Goal: Task Accomplishment & Management: Manage account settings

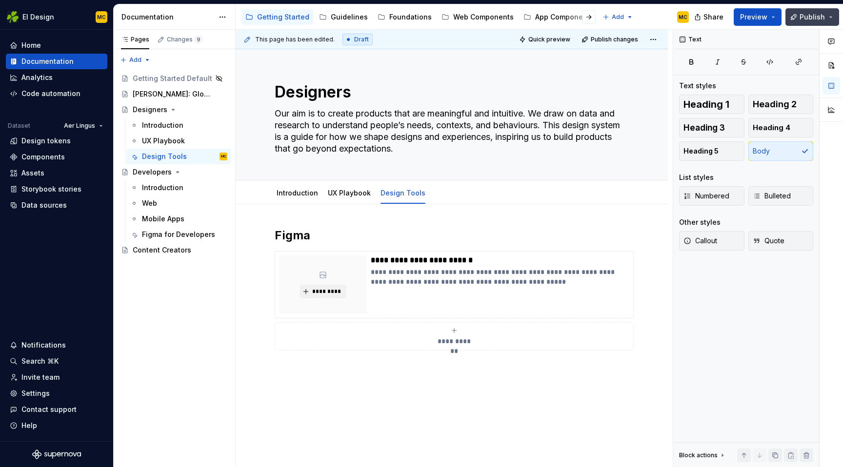
click at [825, 20] on button "Publish" at bounding box center [812, 17] width 54 height 18
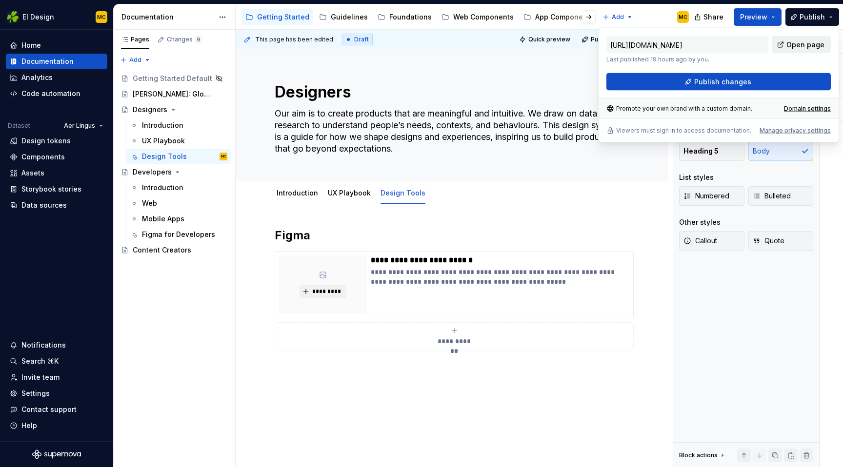
click at [809, 44] on span "Open page" at bounding box center [805, 45] width 38 height 10
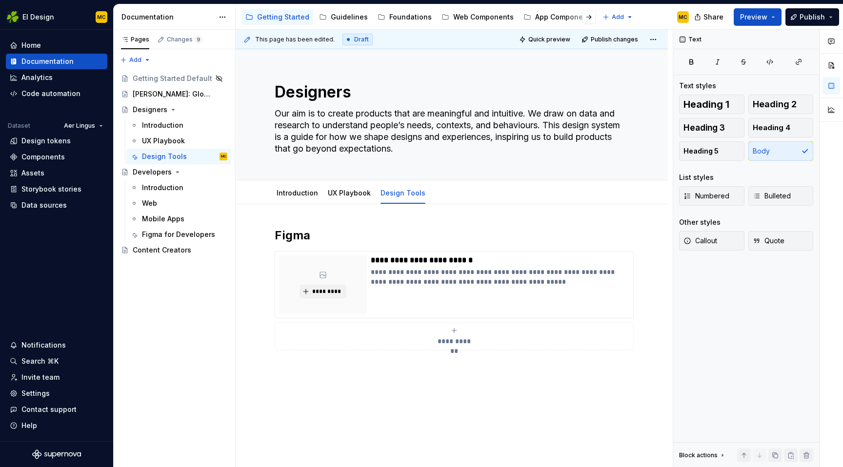
click at [653, 23] on div "Accessibility guide for tree Page tree. Navigate the tree with the arrow keys. …" at bounding box center [466, 16] width 461 height 25
click at [301, 198] on div "Introduction" at bounding box center [297, 193] width 41 height 12
click at [340, 197] on link "UX Playbook" at bounding box center [349, 193] width 43 height 8
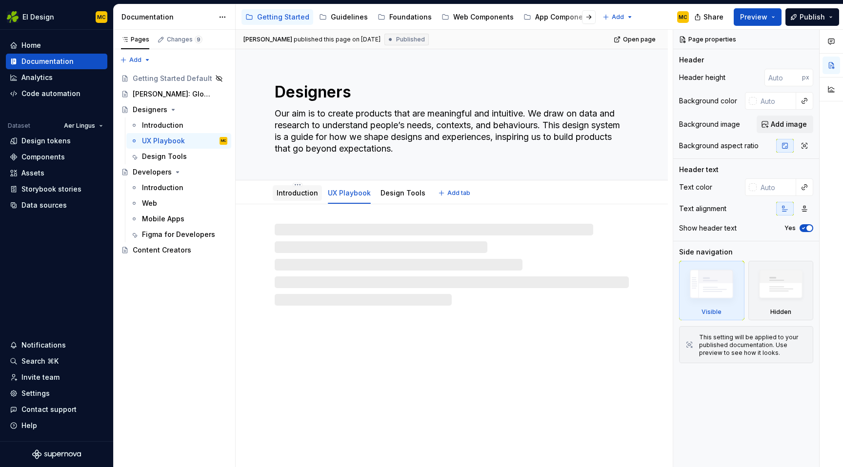
click at [300, 197] on link "Introduction" at bounding box center [297, 193] width 41 height 8
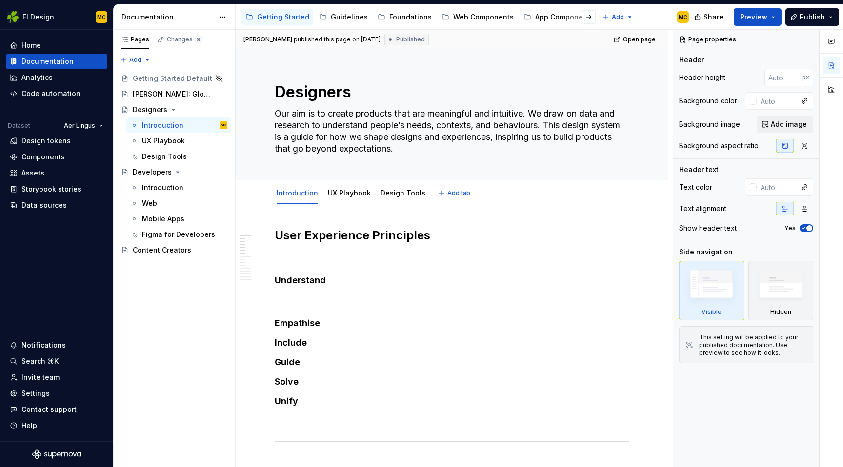
type textarea "*"
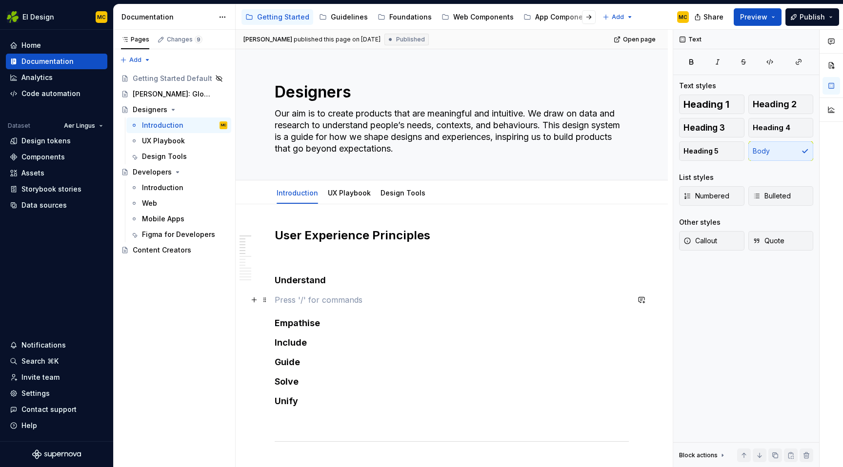
click at [297, 300] on p at bounding box center [452, 300] width 354 height 12
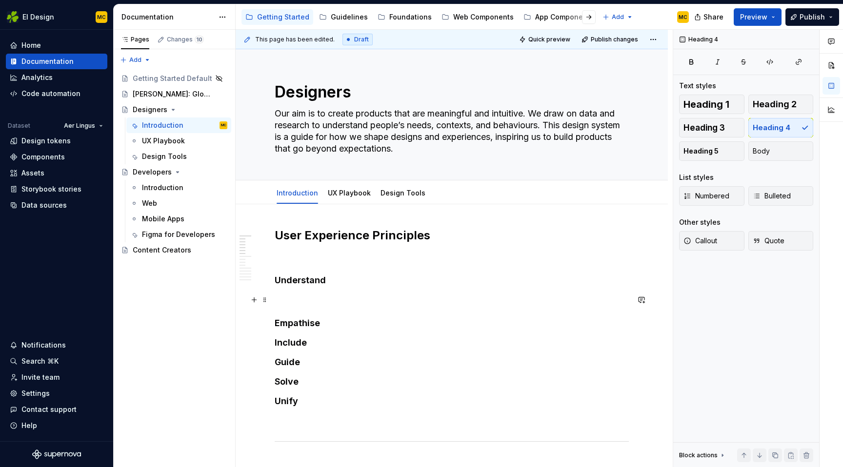
click at [307, 300] on p at bounding box center [452, 300] width 354 height 12
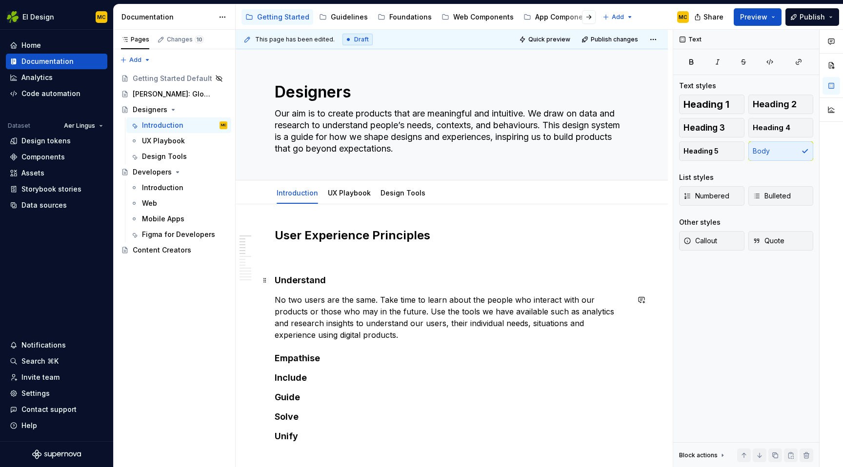
click at [322, 284] on h4 "Understand" at bounding box center [452, 281] width 354 height 12
click at [330, 361] on h4 "Empathise" at bounding box center [452, 359] width 354 height 12
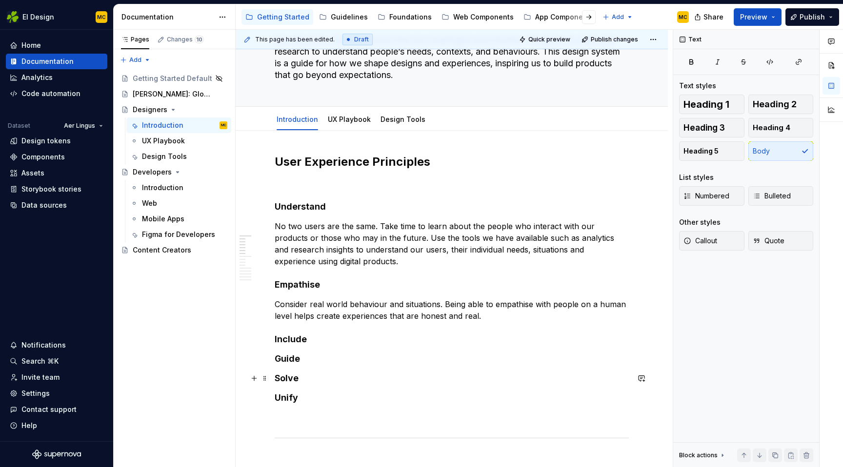
scroll to position [75, 0]
click at [320, 341] on h4 "Include" at bounding box center [452, 339] width 354 height 12
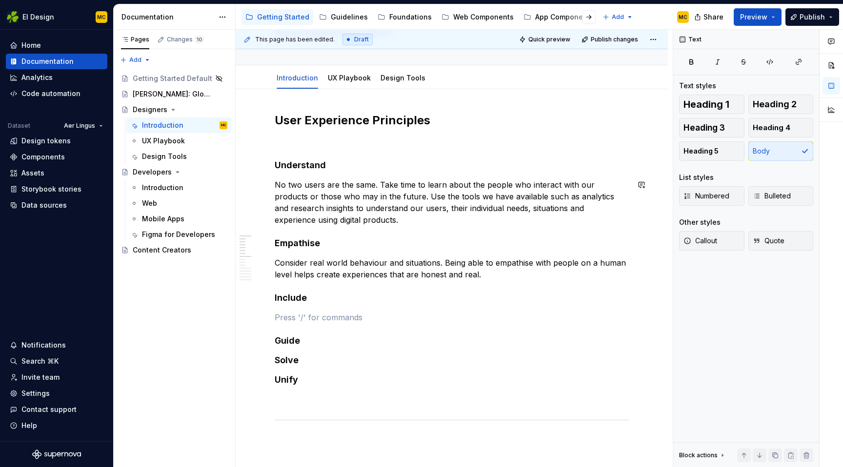
scroll to position [116, 0]
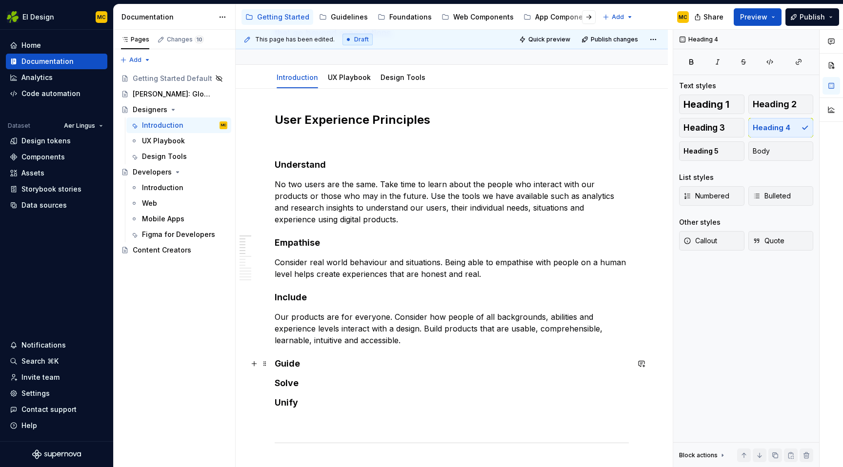
click at [313, 366] on h4 "Guide" at bounding box center [452, 364] width 354 height 12
click at [291, 380] on p at bounding box center [452, 384] width 354 height 12
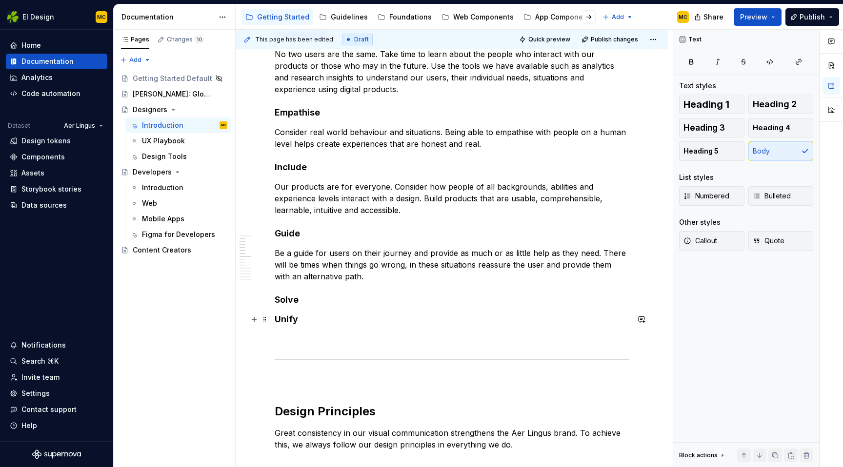
scroll to position [246, 0]
click at [316, 301] on h4 "Solve" at bounding box center [452, 300] width 354 height 12
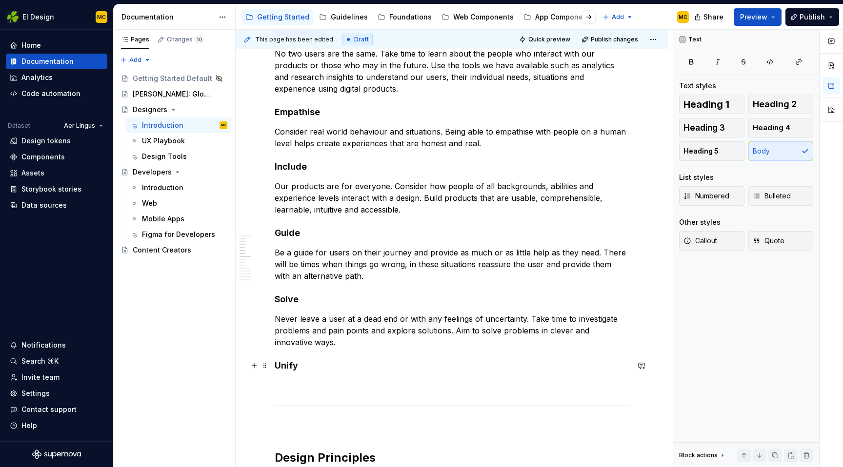
click at [321, 367] on h4 "Unify" at bounding box center [452, 366] width 354 height 12
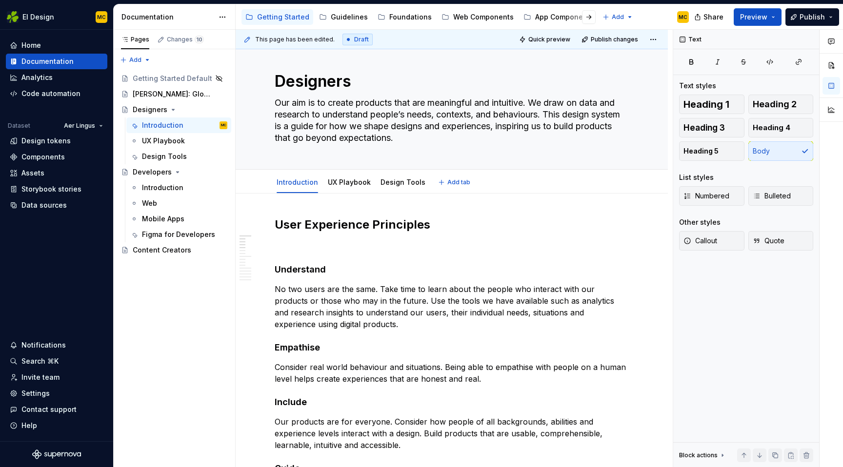
scroll to position [14, 0]
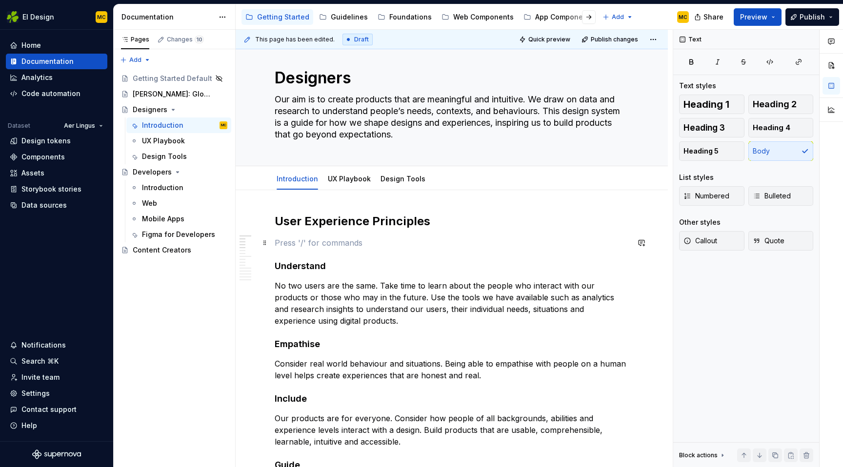
click at [301, 241] on p at bounding box center [452, 243] width 354 height 12
click at [828, 18] on button "Publish" at bounding box center [812, 17] width 54 height 18
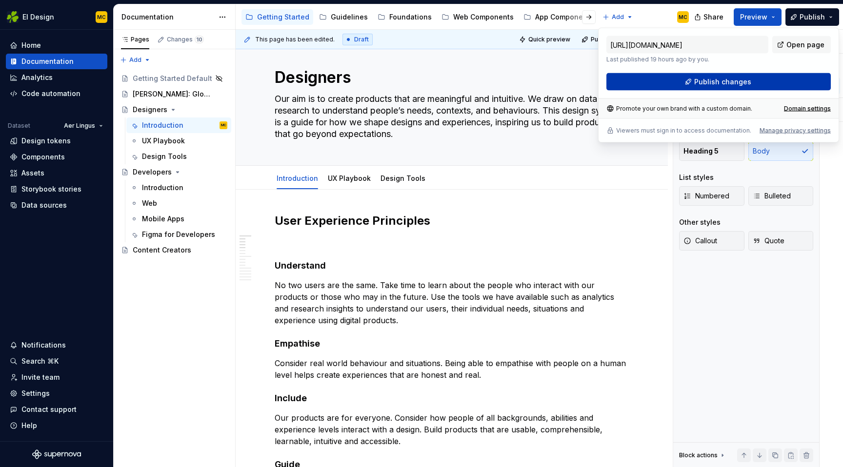
click at [759, 82] on button "Publish changes" at bounding box center [718, 82] width 224 height 18
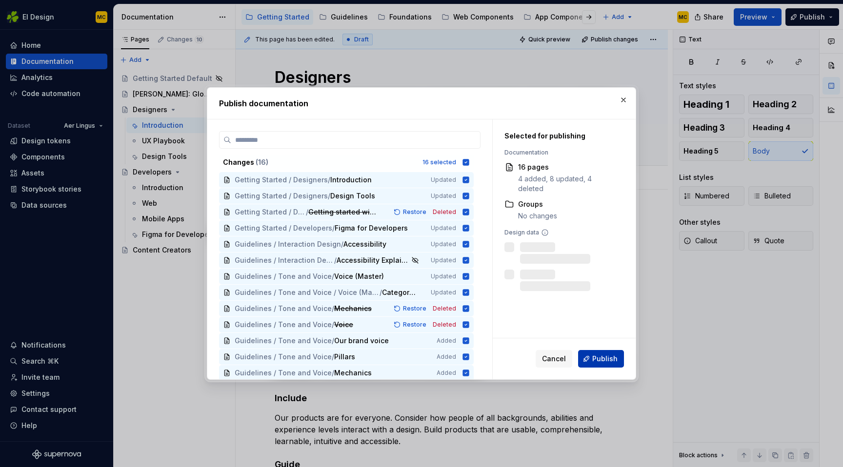
click at [608, 355] on span "Publish" at bounding box center [604, 359] width 25 height 10
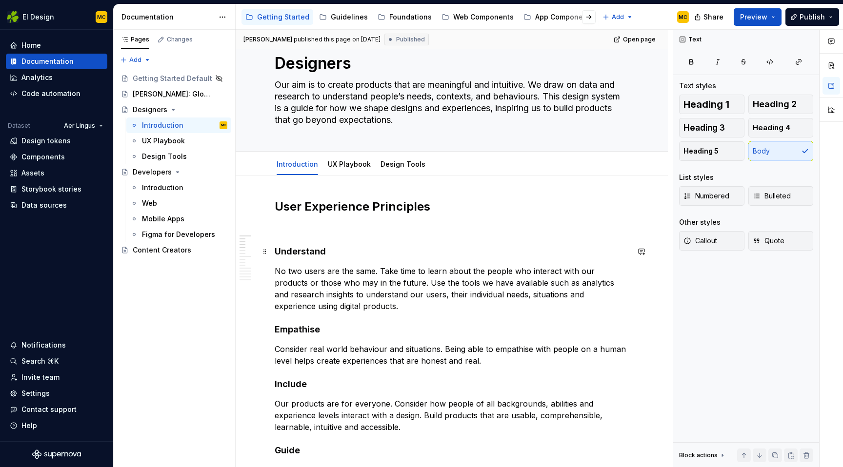
scroll to position [0, 0]
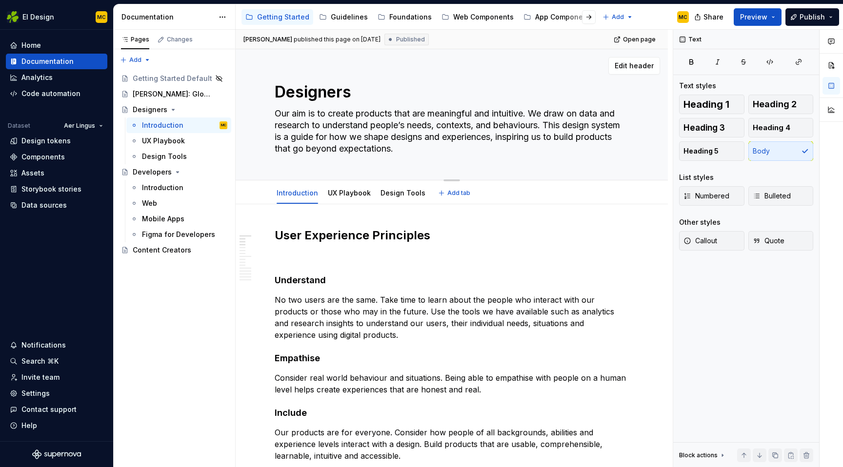
click at [444, 151] on textarea "Our aim is to create products that are meaningful and intuitive. We draw on dat…" at bounding box center [450, 131] width 354 height 51
type textarea "*"
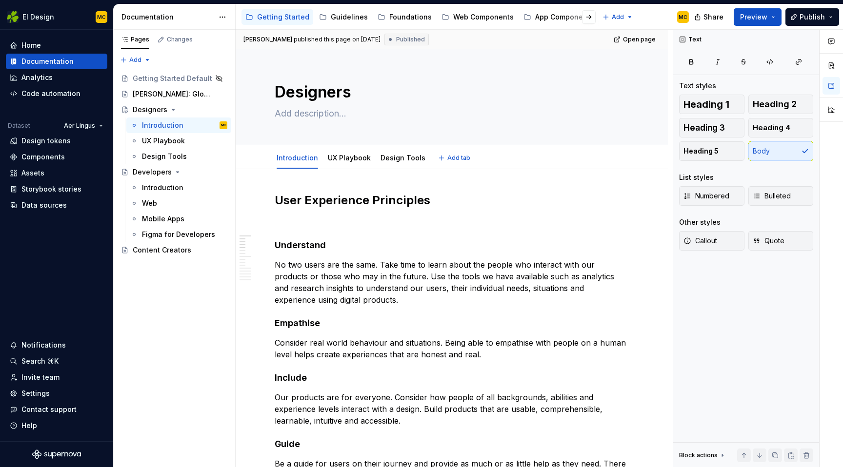
type textarea "*"
click at [317, 217] on p at bounding box center [452, 222] width 354 height 12
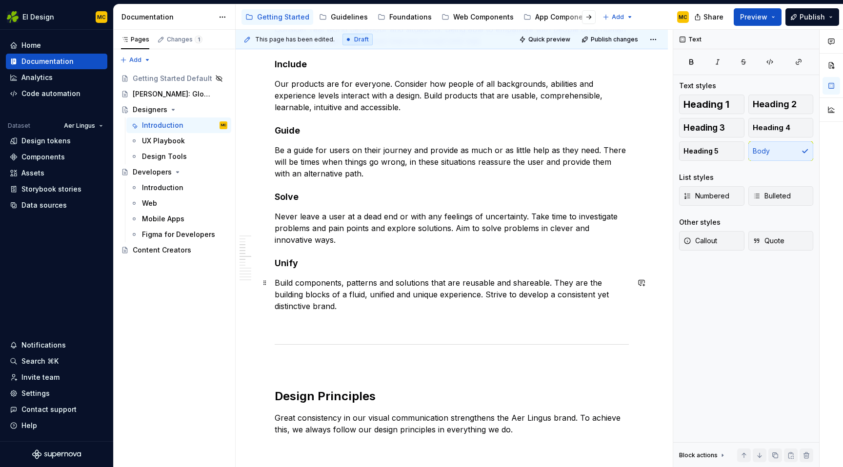
scroll to position [367, 0]
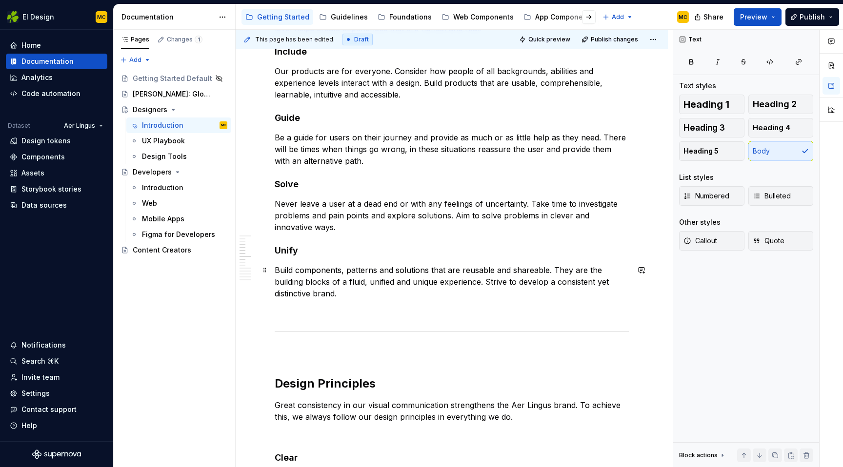
click at [347, 295] on p "Build components, patterns and solutions that are reusable and shareable. They …" at bounding box center [452, 281] width 354 height 35
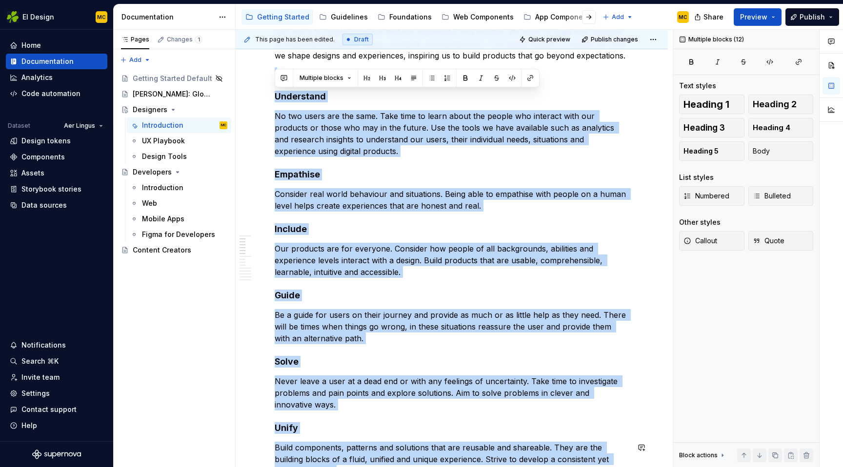
scroll to position [14, 0]
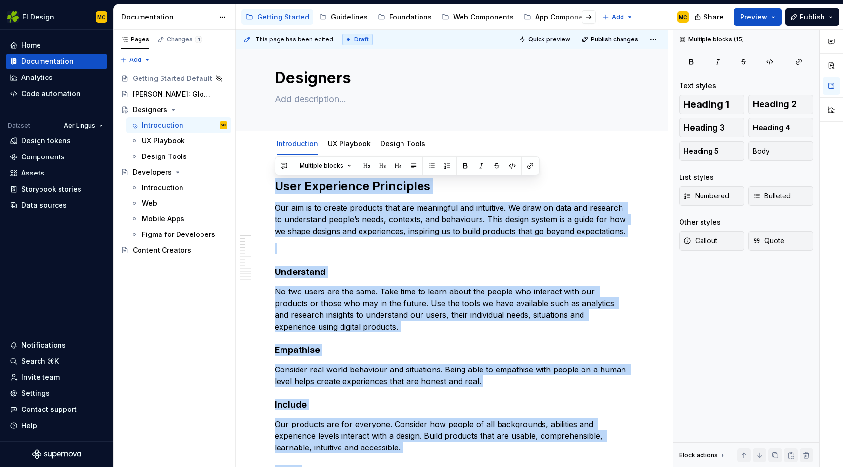
copy div "Lore Ipsumdolor Sitametcon Adi eli se do eiusmo temporin utla etd magnaaliqu en…"
click at [347, 15] on div "Guidelines" at bounding box center [349, 17] width 37 height 10
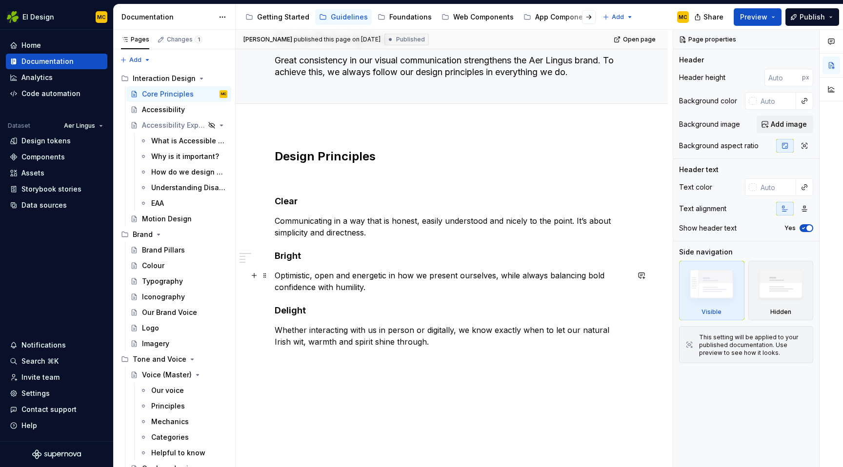
scroll to position [52, 0]
click at [359, 387] on div "Design Principles Clear Communicating in a way that is honest, easily understoo…" at bounding box center [452, 313] width 432 height 374
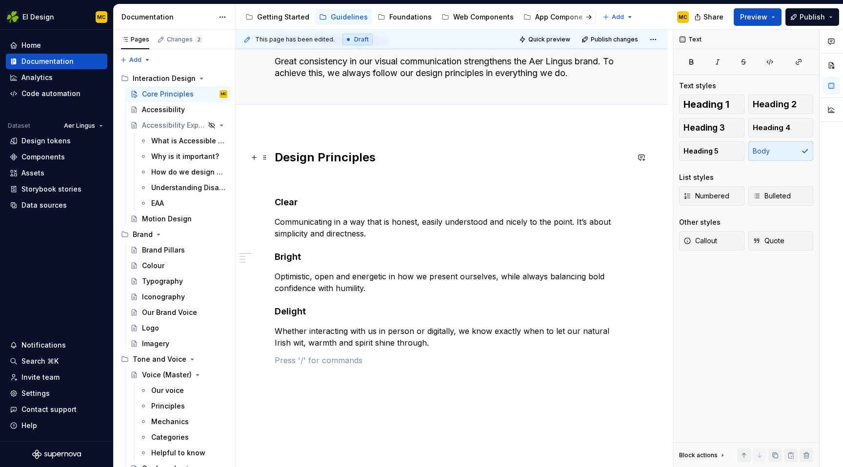
click at [273, 159] on div "Design Principles Clear Communicating in a way that is honest, easily understoo…" at bounding box center [452, 322] width 432 height 392
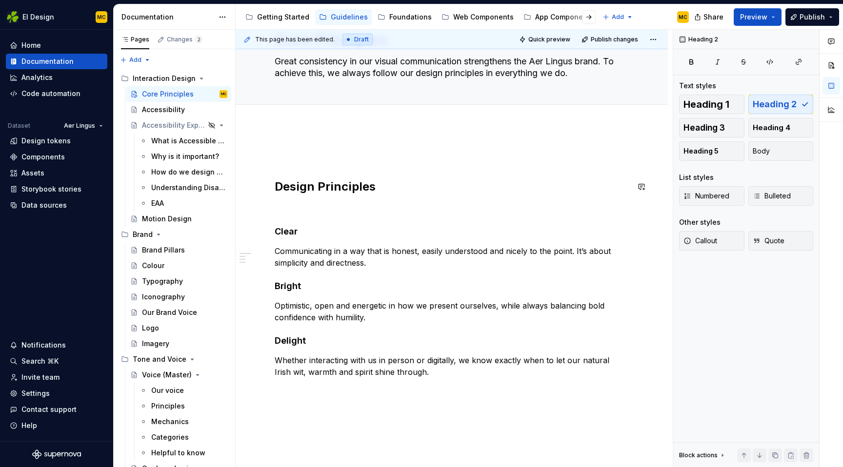
type textarea "*"
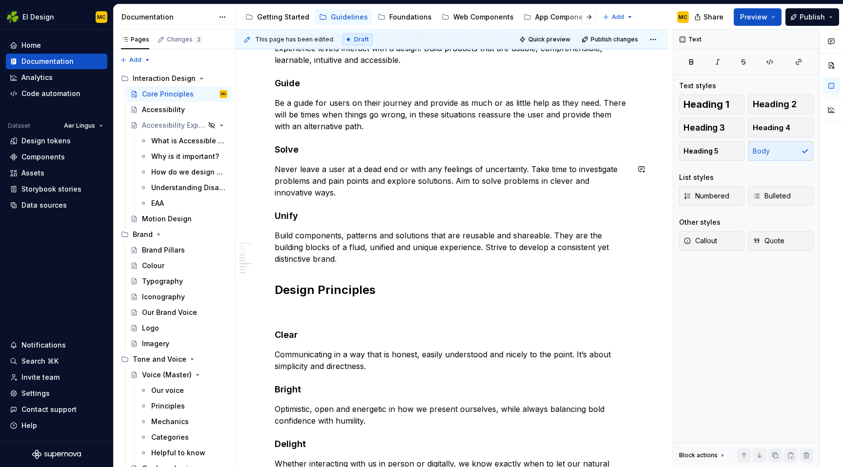
scroll to position [455, 0]
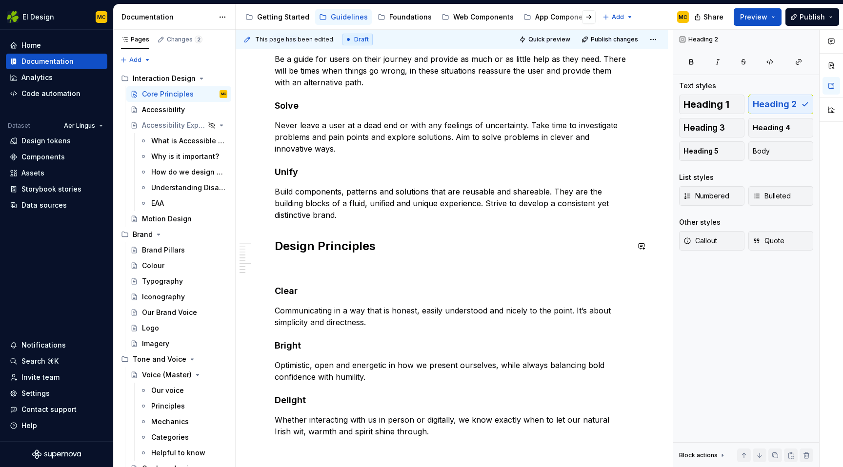
click at [299, 232] on div "User Experience Principles Our aim is to create products that are meaningful an…" at bounding box center [452, 101] width 354 height 708
click at [309, 216] on p "Build components, patterns and solutions that are reusable and shareable. They …" at bounding box center [452, 203] width 354 height 35
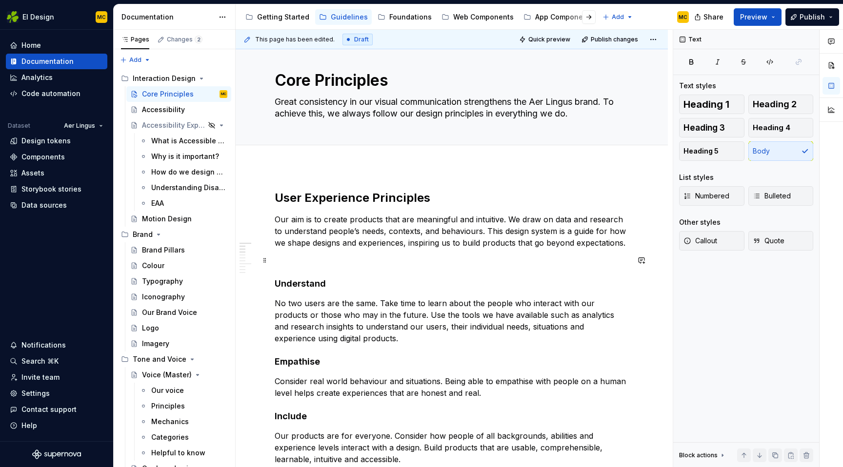
scroll to position [0, 0]
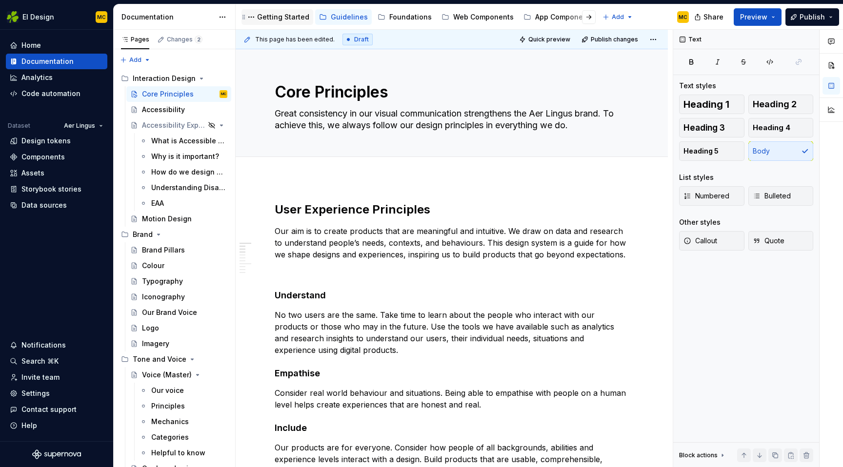
click at [274, 18] on div "Getting Started" at bounding box center [283, 17] width 52 height 10
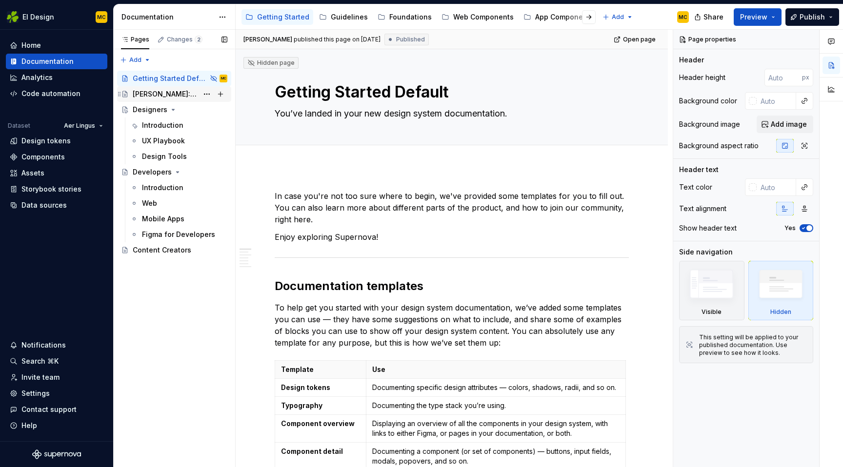
click at [173, 95] on div "[PERSON_NAME]: Global Experience Language" at bounding box center [165, 94] width 65 height 10
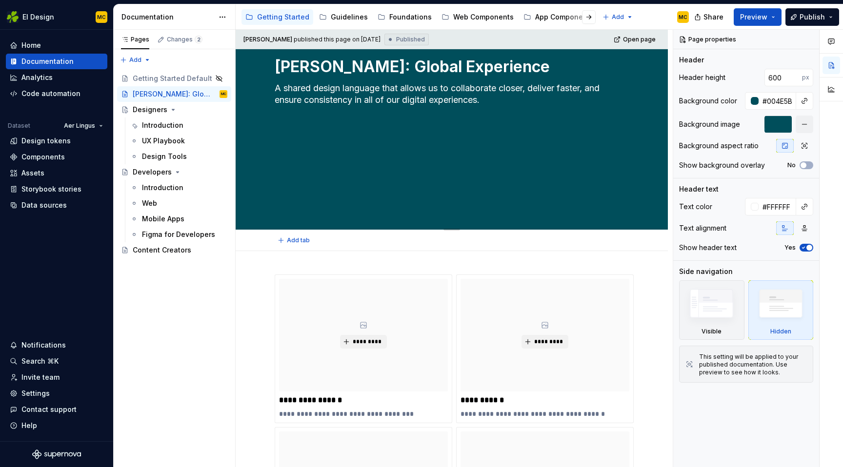
scroll to position [180, 0]
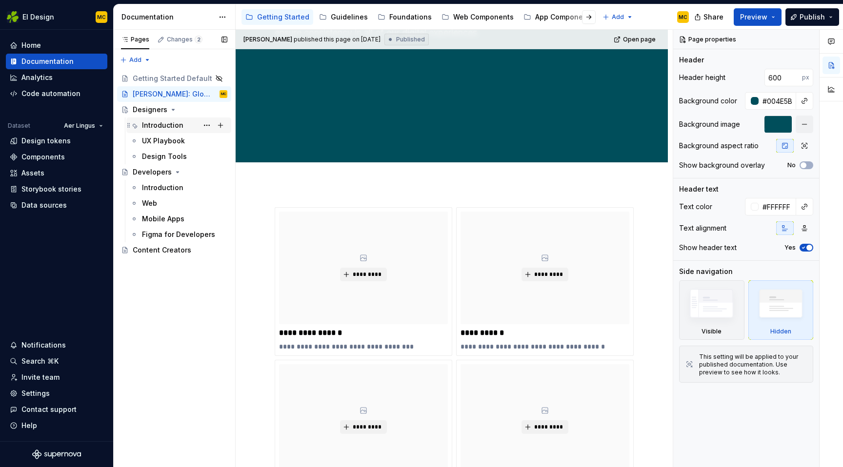
click at [177, 125] on div "Introduction" at bounding box center [162, 125] width 41 height 10
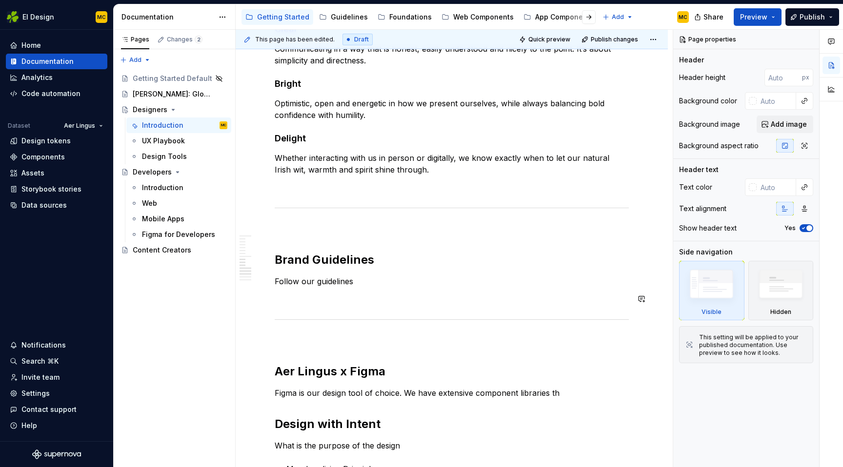
scroll to position [804, 0]
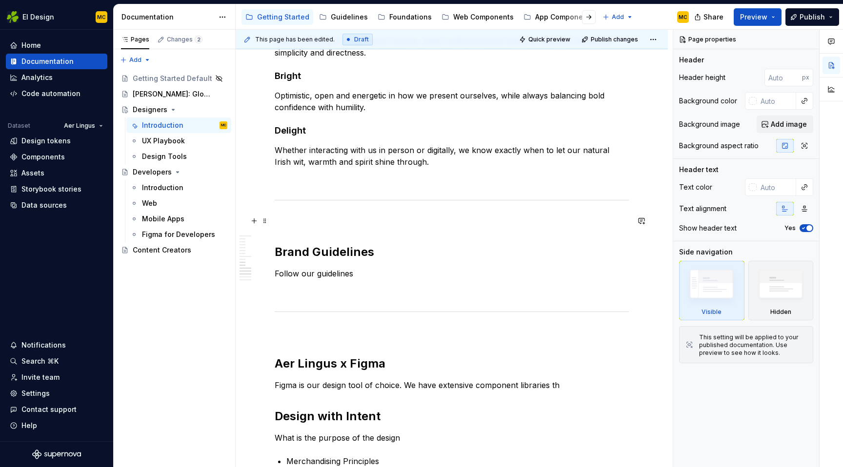
click at [413, 221] on p at bounding box center [452, 221] width 354 height 12
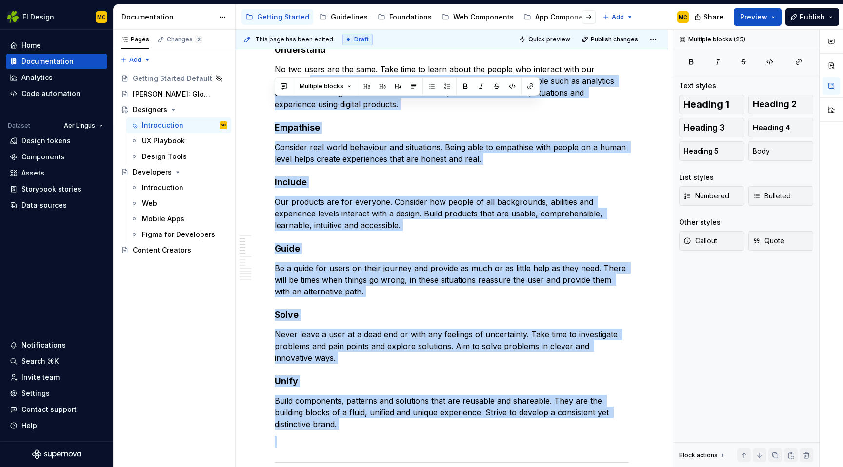
scroll to position [234, 0]
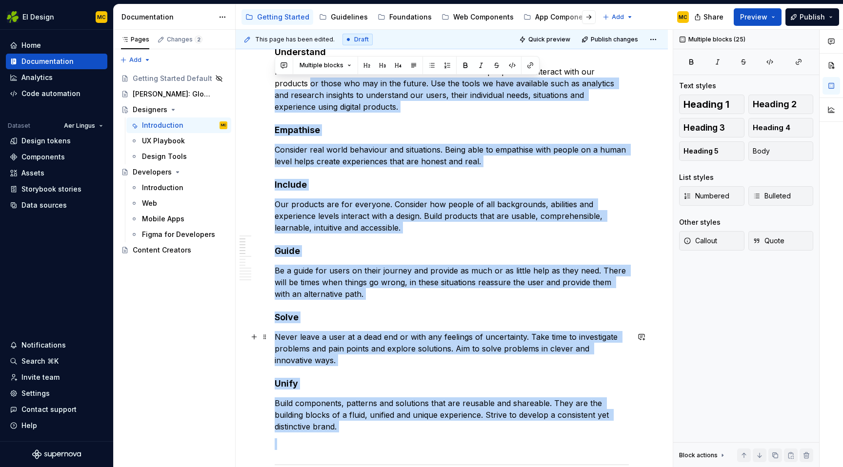
click at [404, 353] on p "Never leave a user at a dead end or with any feelings of uncertainty. Take time…" at bounding box center [452, 348] width 354 height 35
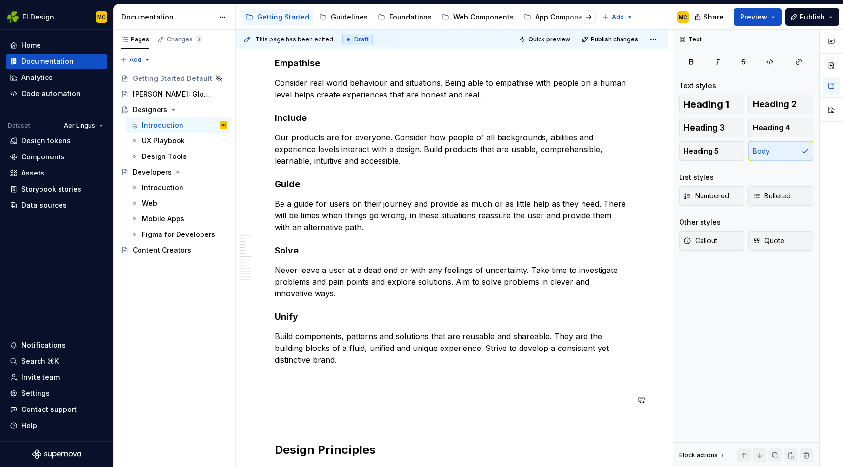
scroll to position [320, 0]
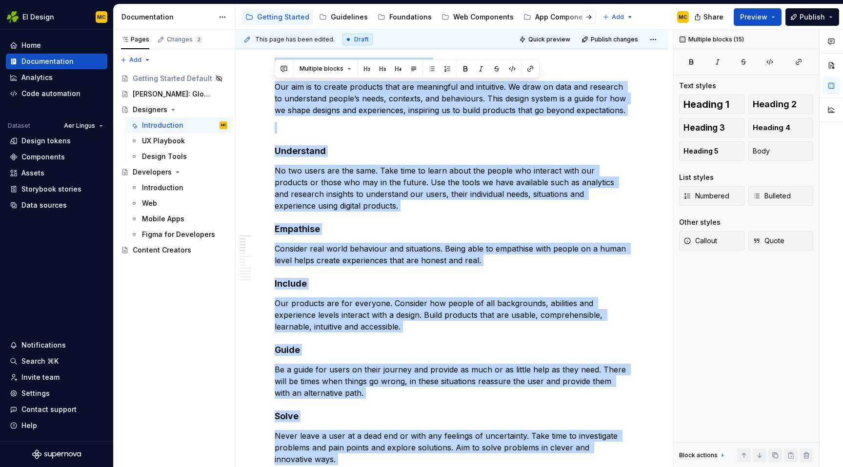
scroll to position [0, 0]
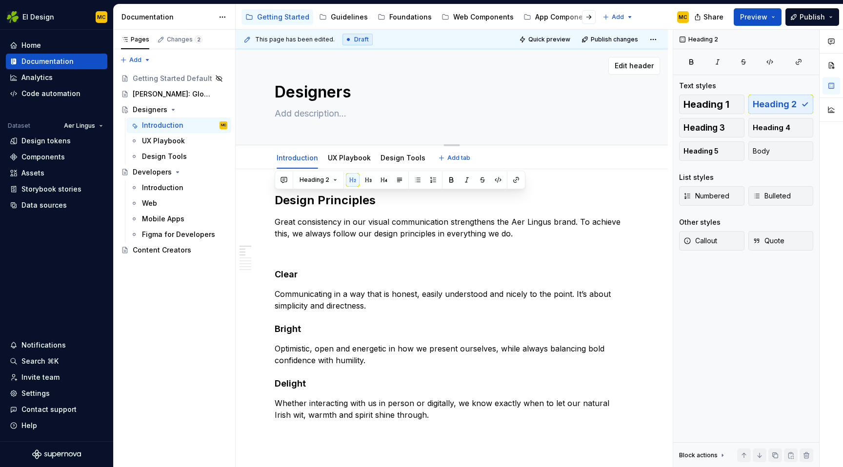
click at [418, 112] on textarea at bounding box center [450, 114] width 354 height 16
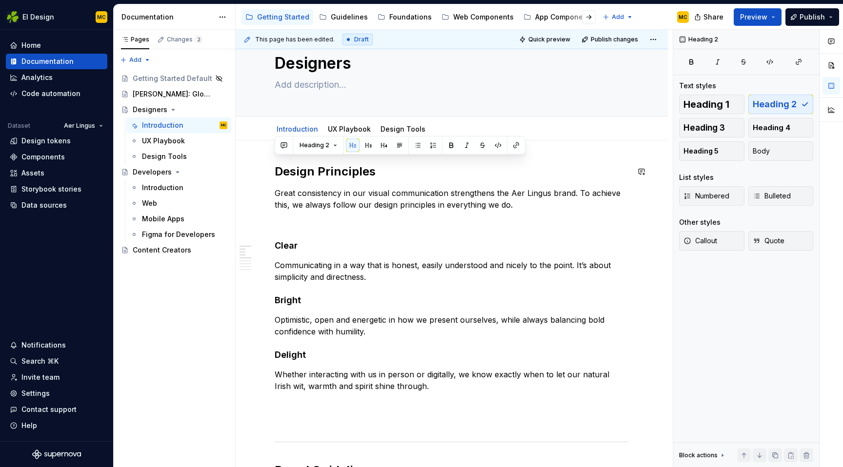
scroll to position [11, 0]
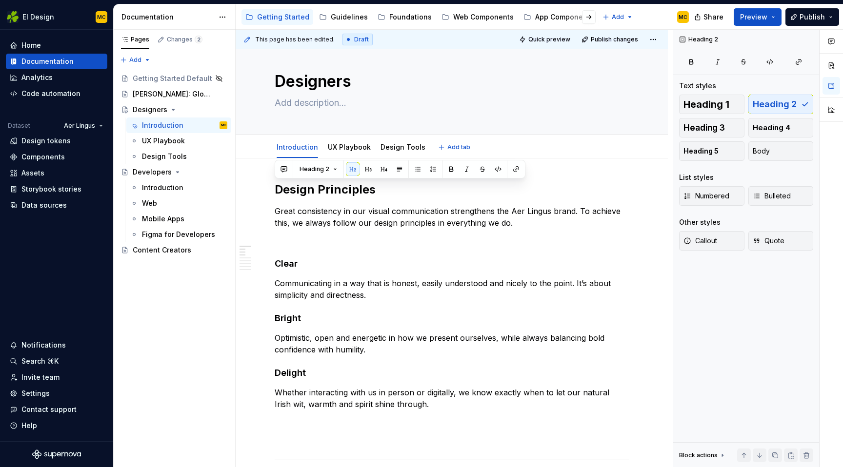
type textarea "*"
click at [444, 241] on p at bounding box center [452, 241] width 354 height 12
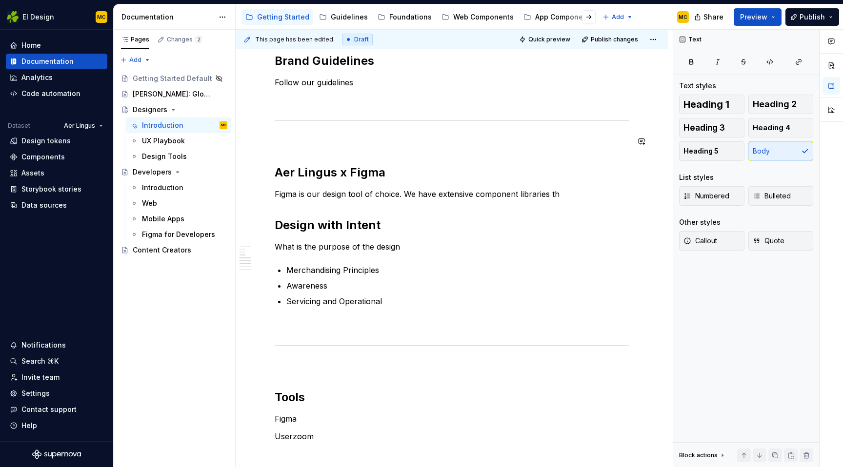
scroll to position [474, 0]
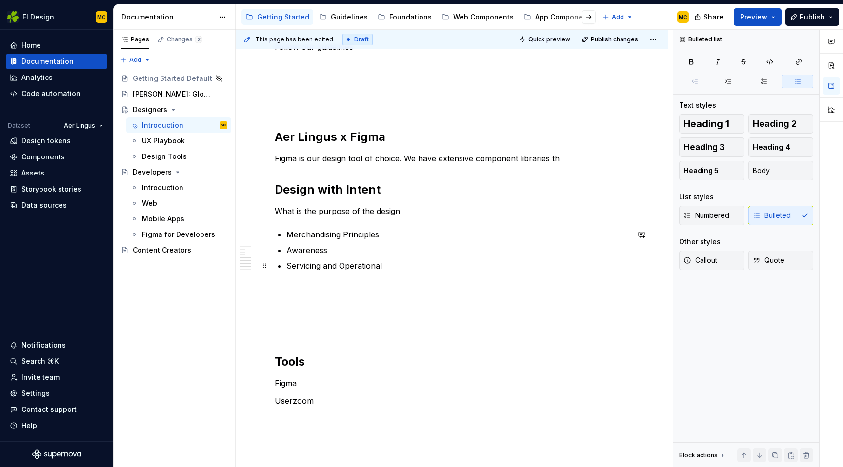
click at [396, 268] on p "Servicing and Operational" at bounding box center [457, 266] width 342 height 12
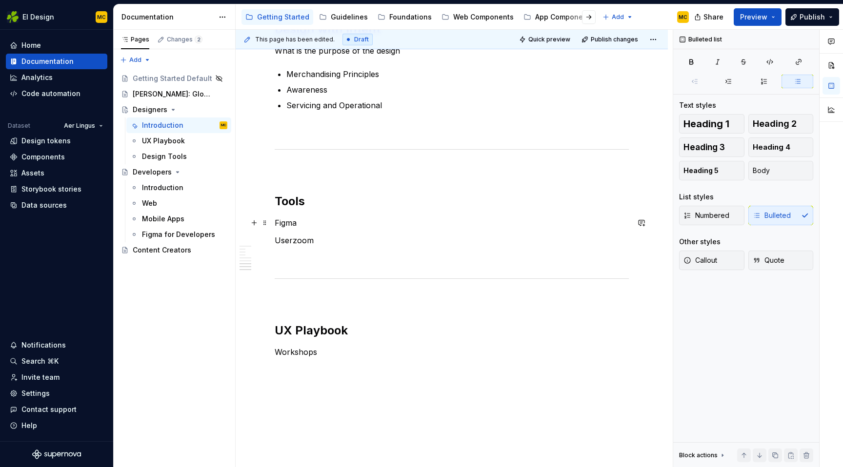
scroll to position [633, 0]
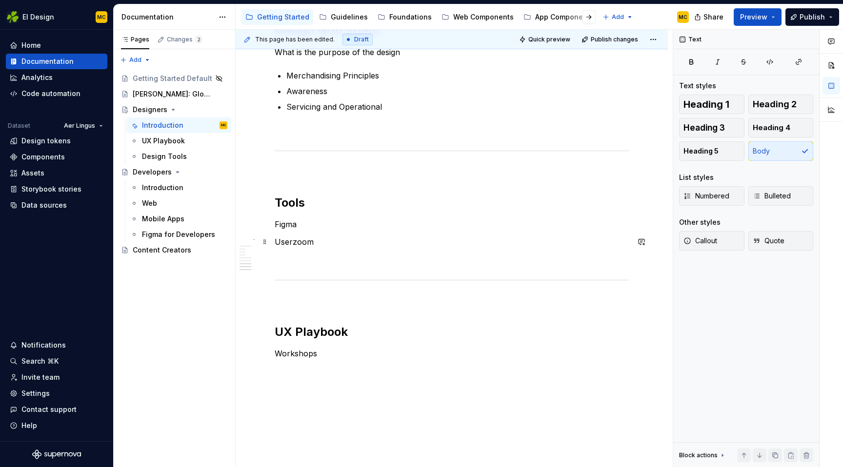
click at [339, 246] on p "Userzoom" at bounding box center [452, 242] width 354 height 12
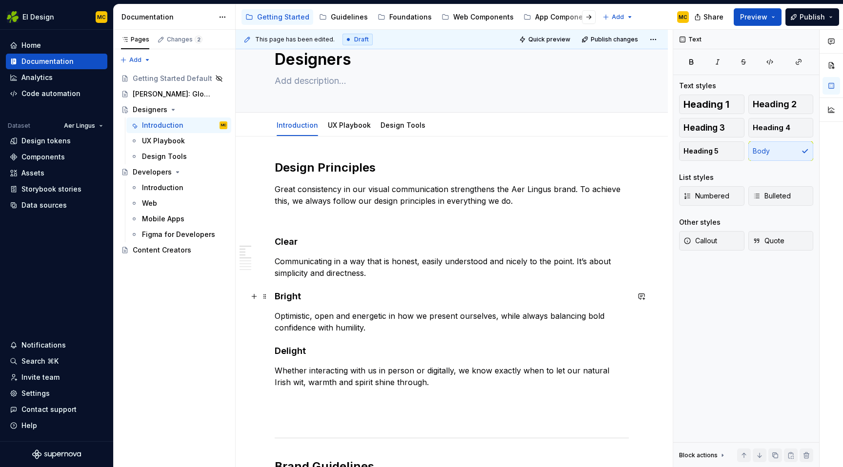
scroll to position [0, 0]
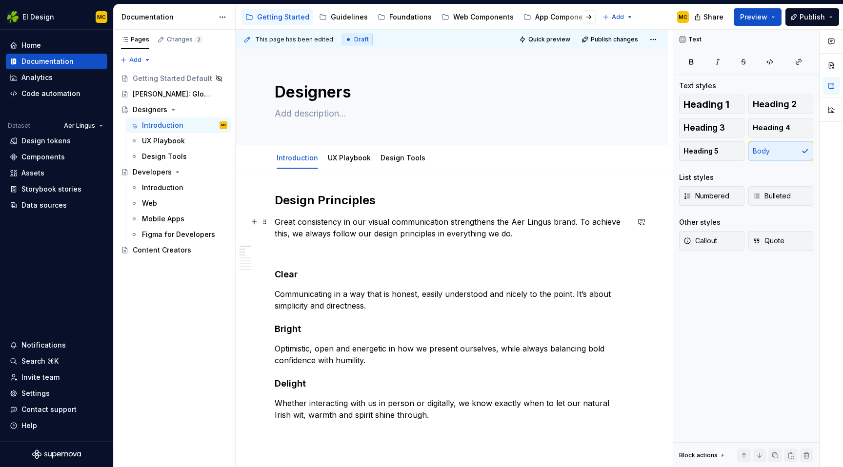
click at [519, 235] on p "Great consistency in our visual communication strengthens the Aer Lingus brand.…" at bounding box center [452, 227] width 354 height 23
click at [350, 16] on div "Guidelines" at bounding box center [349, 17] width 37 height 10
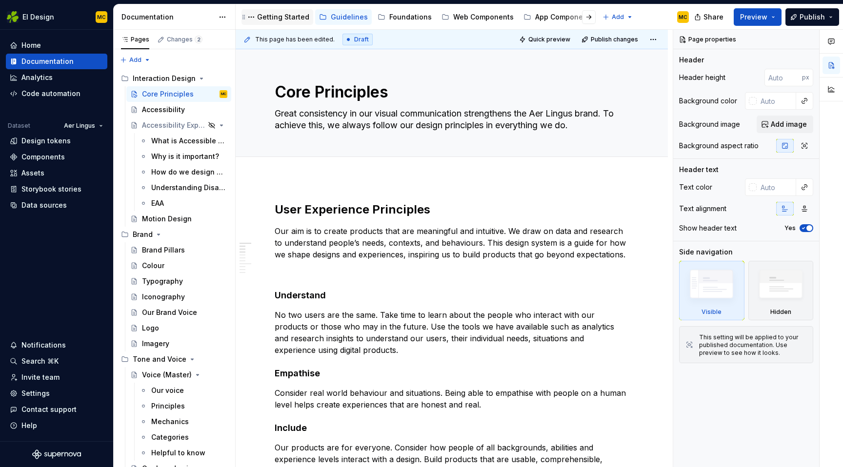
click at [286, 20] on div "Getting Started" at bounding box center [283, 17] width 52 height 10
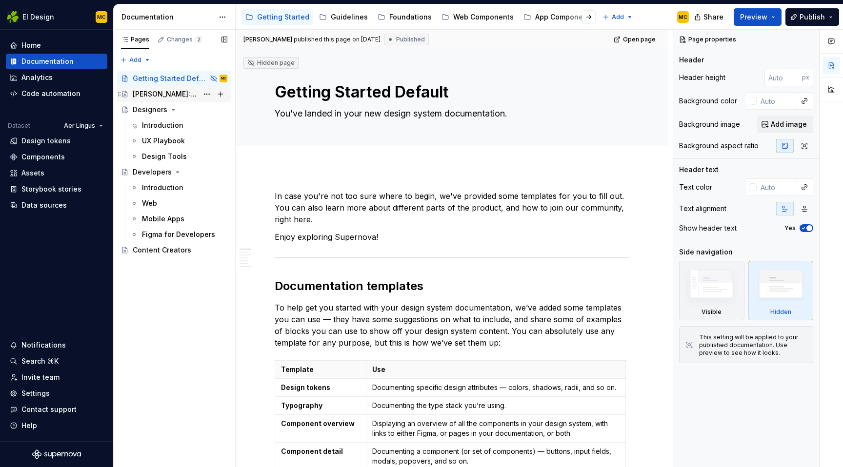
click at [180, 88] on div "[PERSON_NAME]: Global Experience Language" at bounding box center [180, 94] width 95 height 14
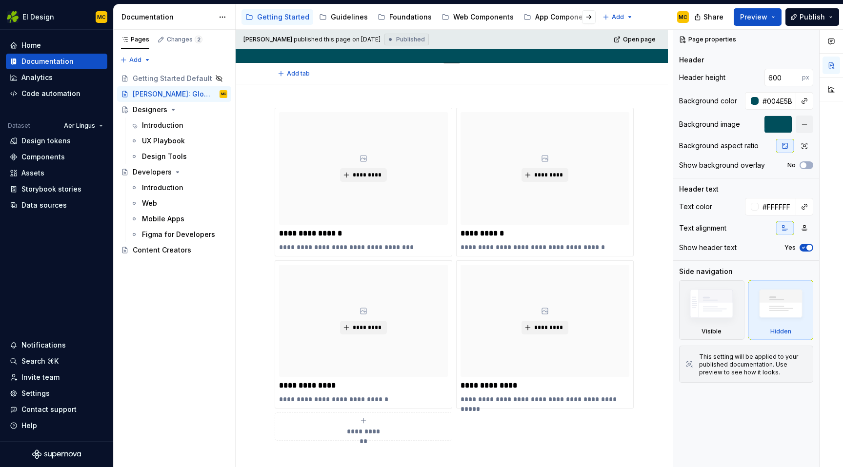
scroll to position [381, 0]
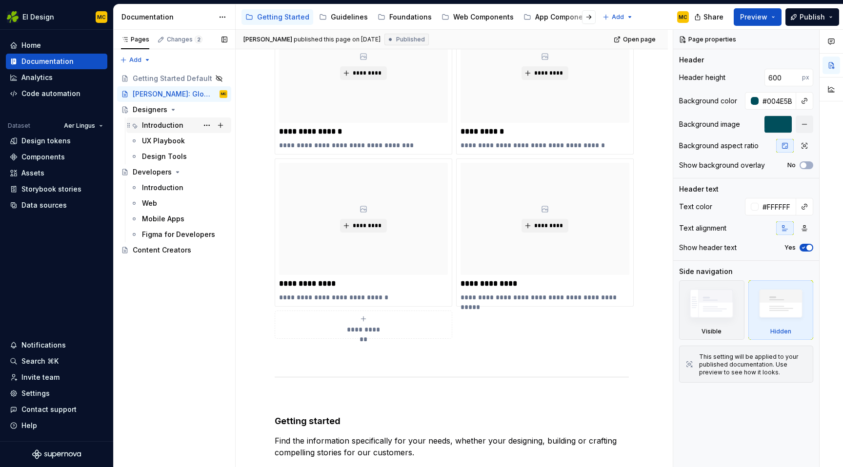
click at [184, 124] on div "Introduction" at bounding box center [184, 126] width 85 height 14
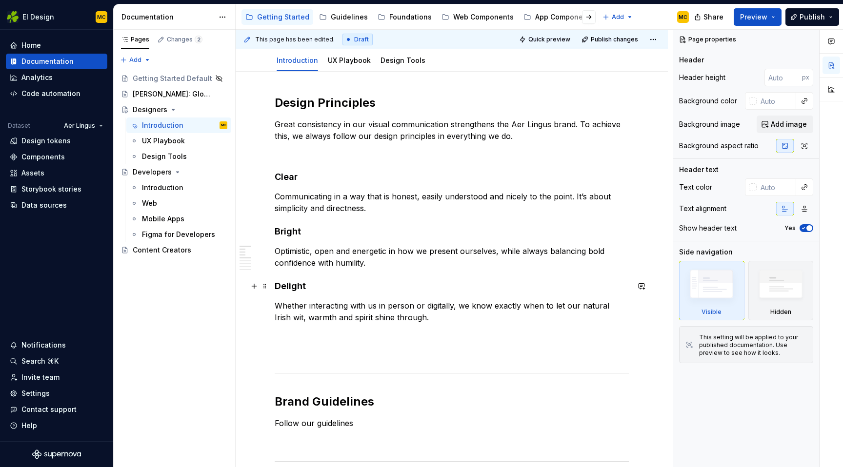
scroll to position [103, 0]
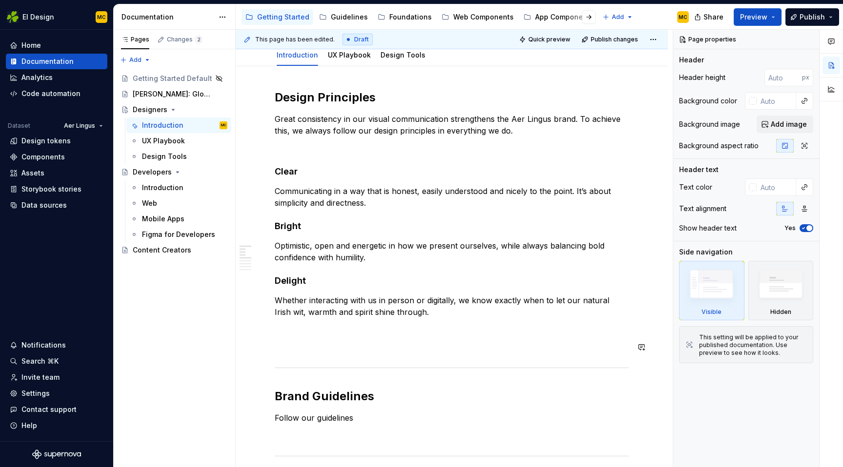
type textarea "*"
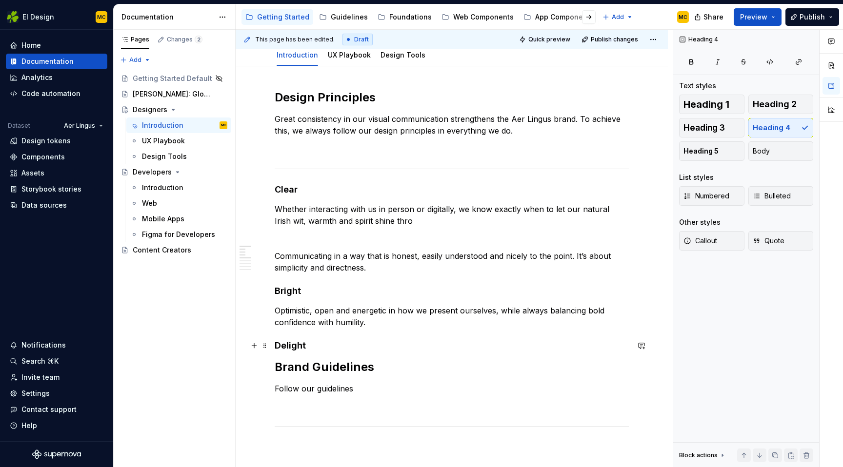
click at [358, 344] on h4 "Delight" at bounding box center [452, 346] width 354 height 12
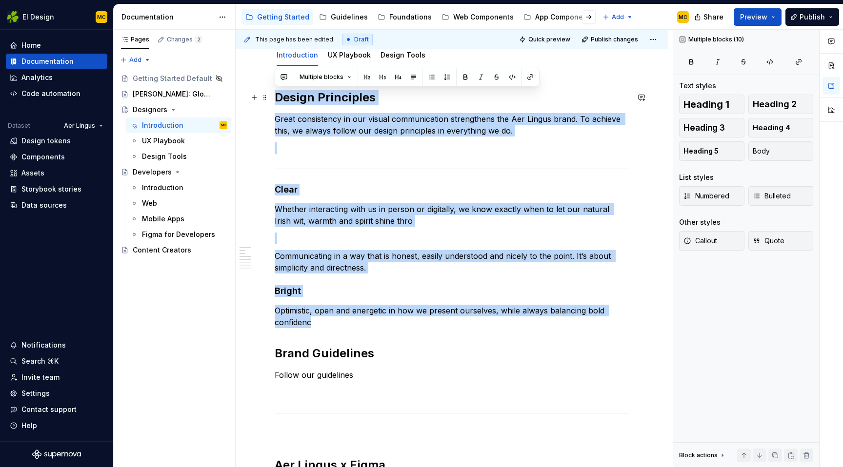
drag, startPoint x: 347, startPoint y: 325, endPoint x: 270, endPoint y: 100, distance: 237.7
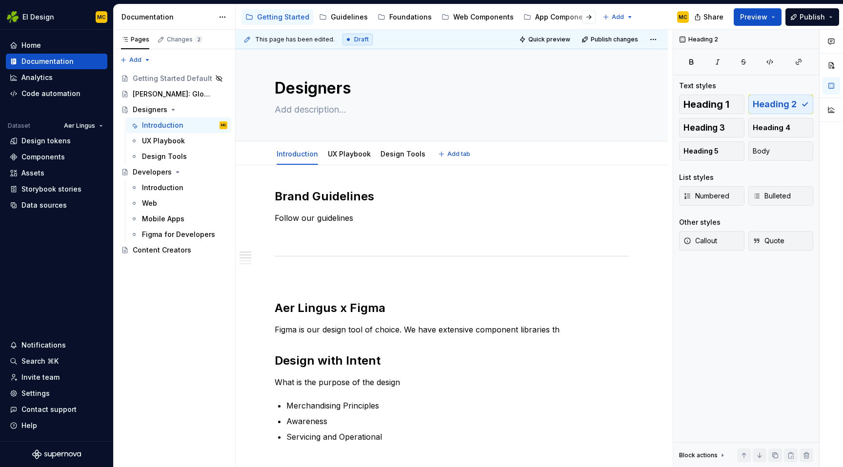
scroll to position [0, 0]
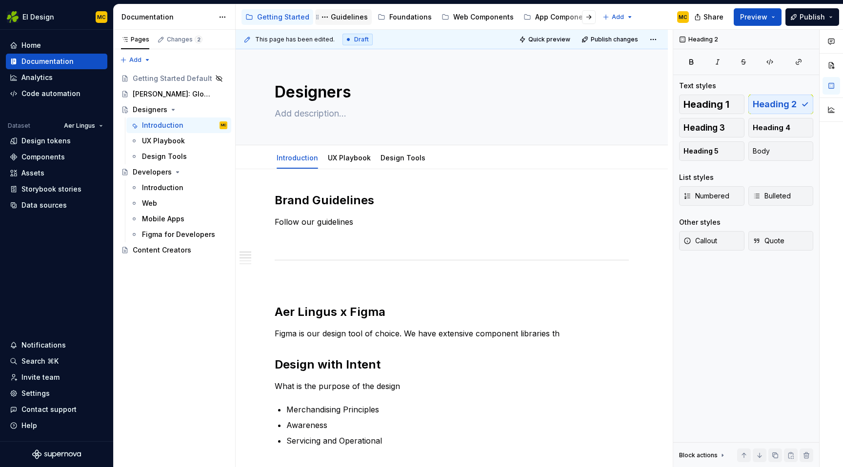
click at [341, 20] on div "Guidelines" at bounding box center [349, 17] width 37 height 10
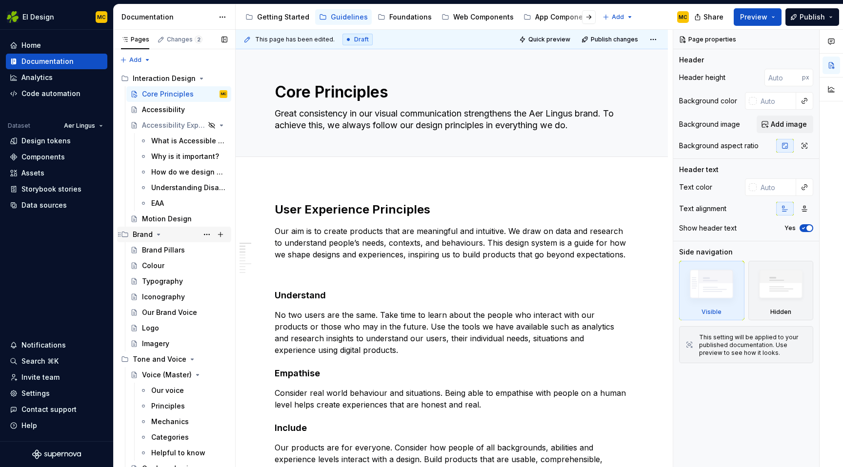
scroll to position [85, 0]
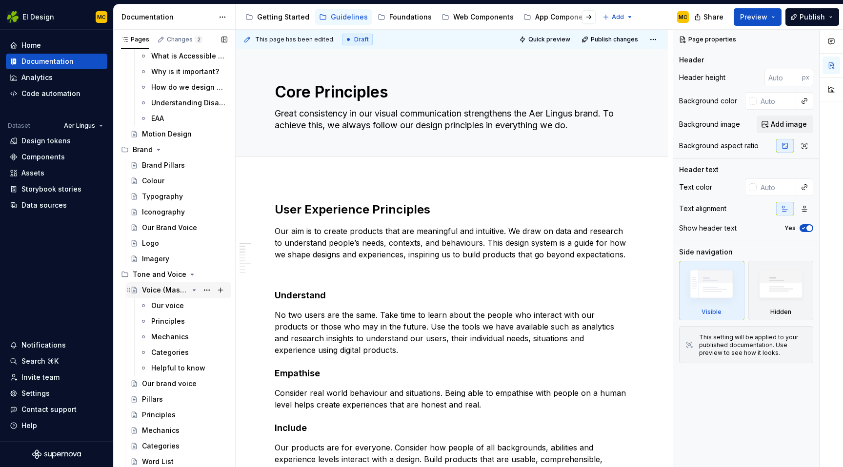
click at [195, 288] on icon "Page tree" at bounding box center [194, 290] width 8 height 8
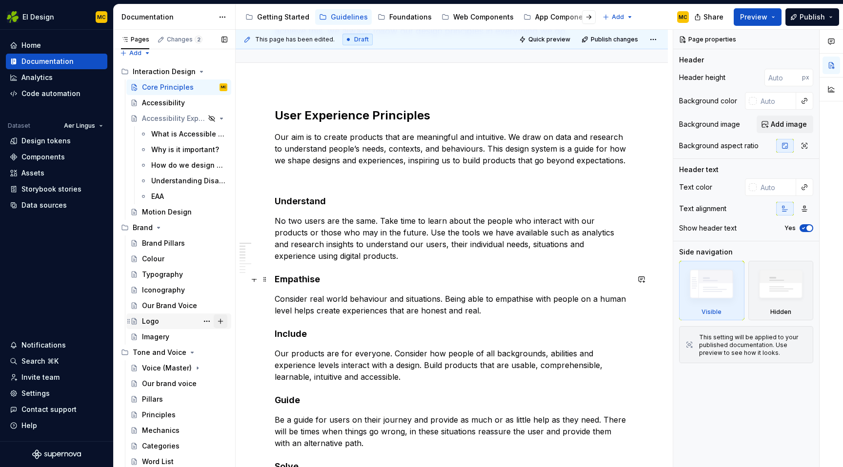
scroll to position [95, 0]
click at [206, 369] on button "Page tree" at bounding box center [207, 368] width 14 height 14
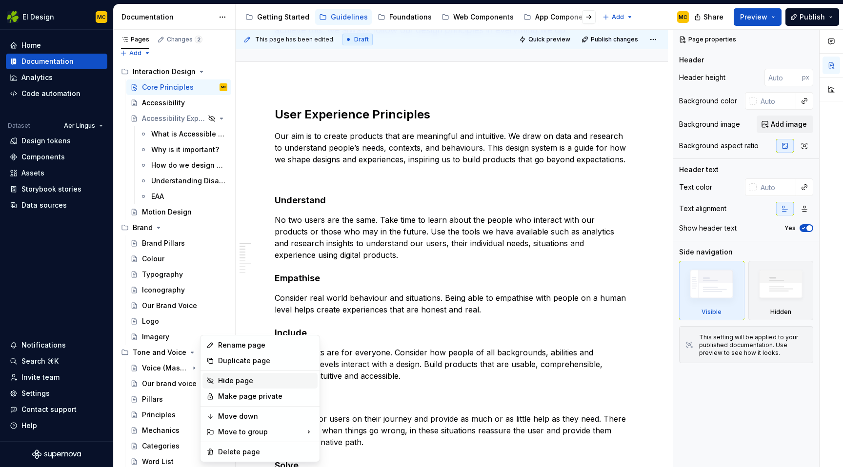
click at [223, 381] on div "Hide page" at bounding box center [266, 381] width 96 height 10
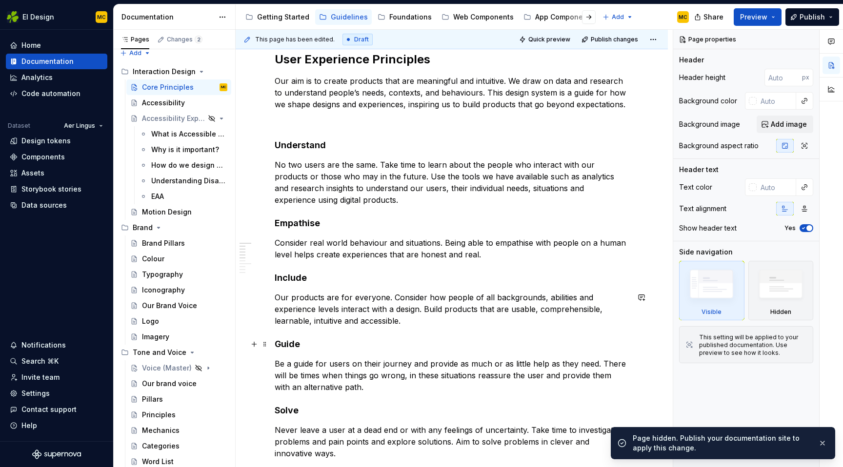
scroll to position [156, 0]
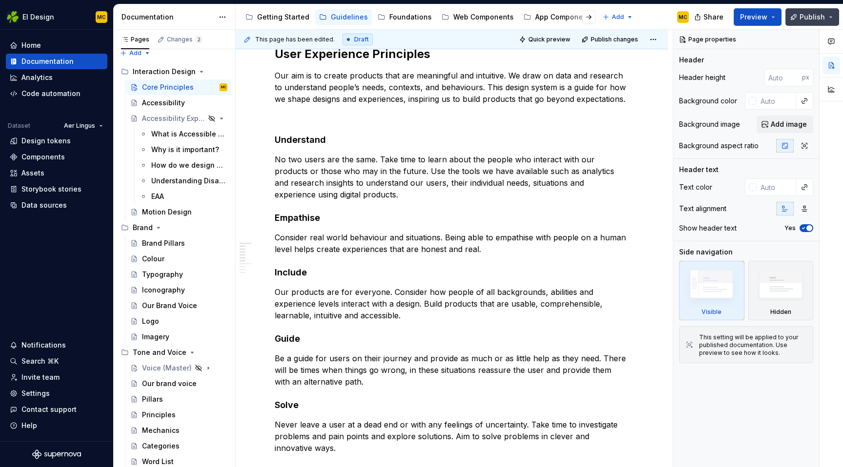
click at [818, 16] on span "Publish" at bounding box center [812, 17] width 25 height 10
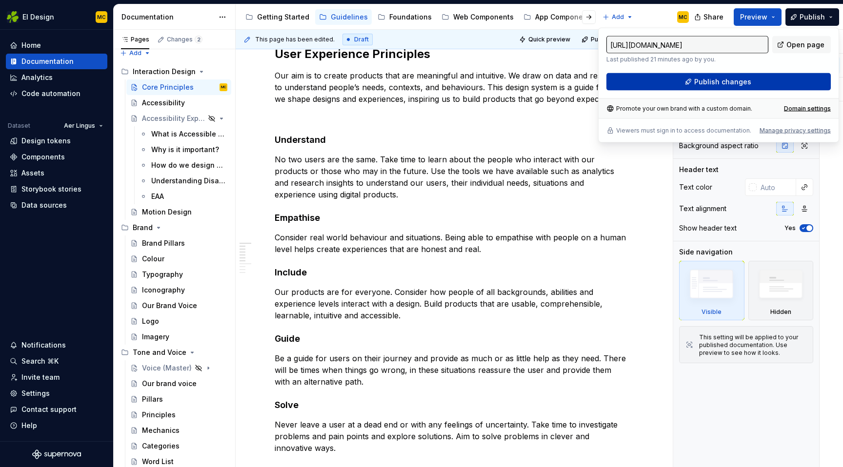
click at [742, 80] on span "Publish changes" at bounding box center [722, 82] width 57 height 10
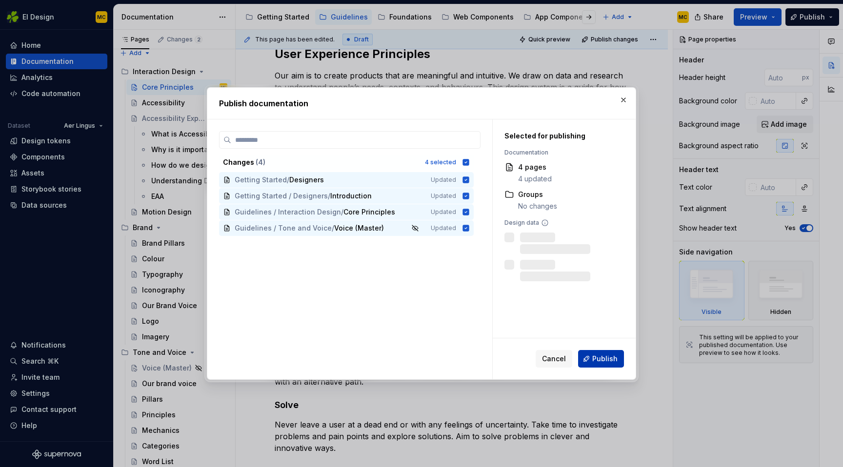
click at [611, 357] on span "Publish" at bounding box center [604, 359] width 25 height 10
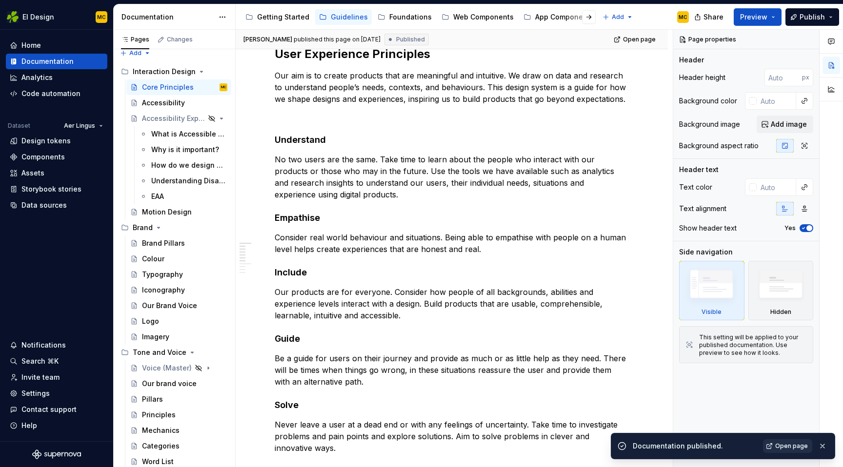
click at [794, 448] on span "Open page" at bounding box center [791, 446] width 33 height 8
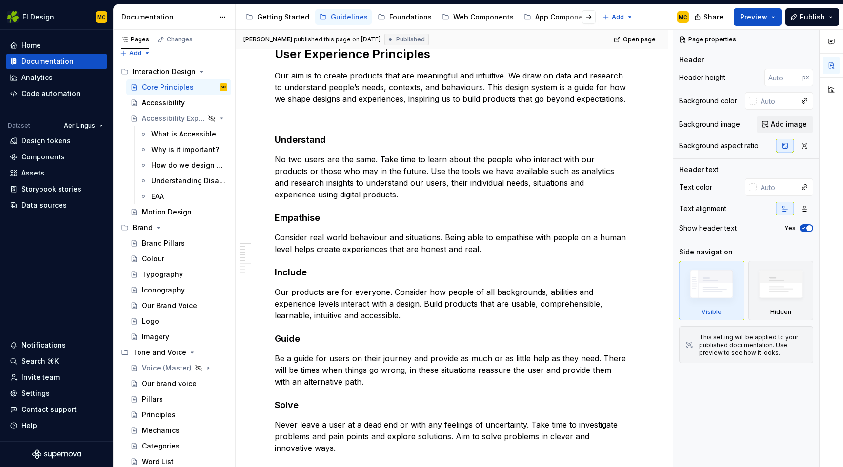
type textarea "*"
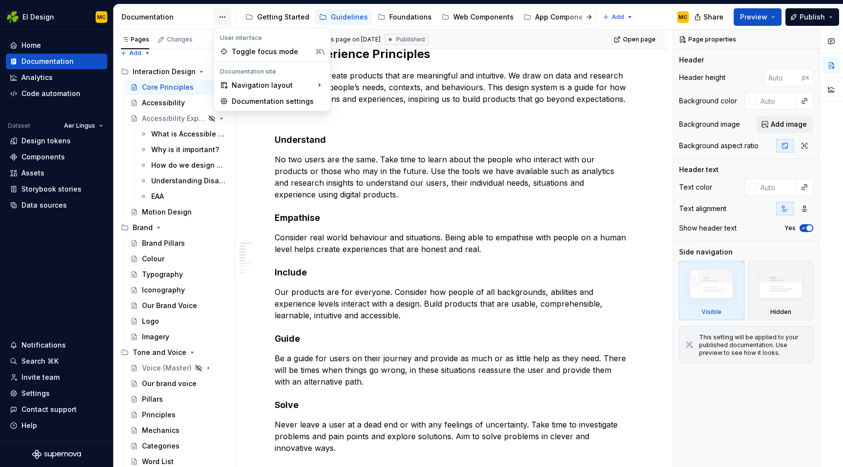
click at [220, 16] on html "EI Design MC Home Documentation Analytics Code automation Dataset Aer Lingus De…" at bounding box center [421, 233] width 843 height 467
click at [241, 101] on div "Documentation settings" at bounding box center [278, 102] width 93 height 10
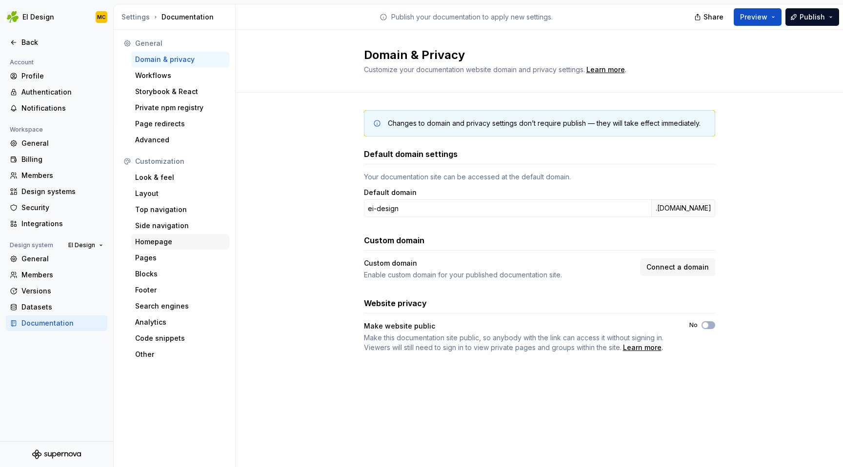
click at [162, 240] on div "Homepage" at bounding box center [180, 242] width 90 height 10
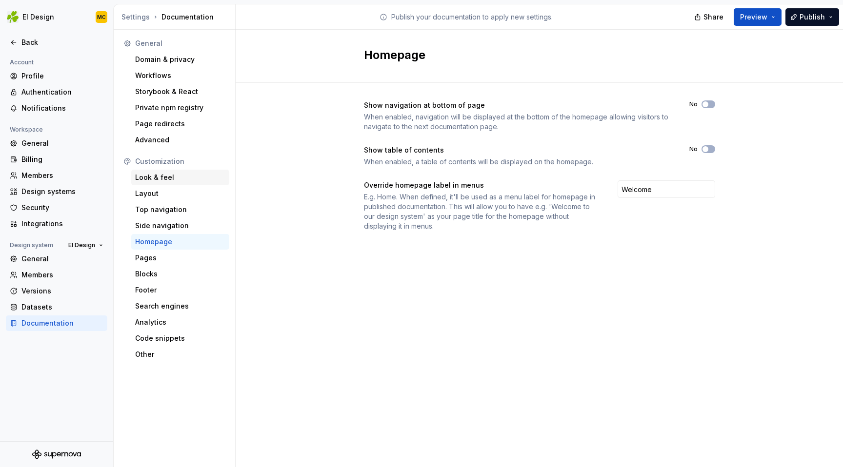
click at [195, 180] on div "Look & feel" at bounding box center [180, 178] width 90 height 10
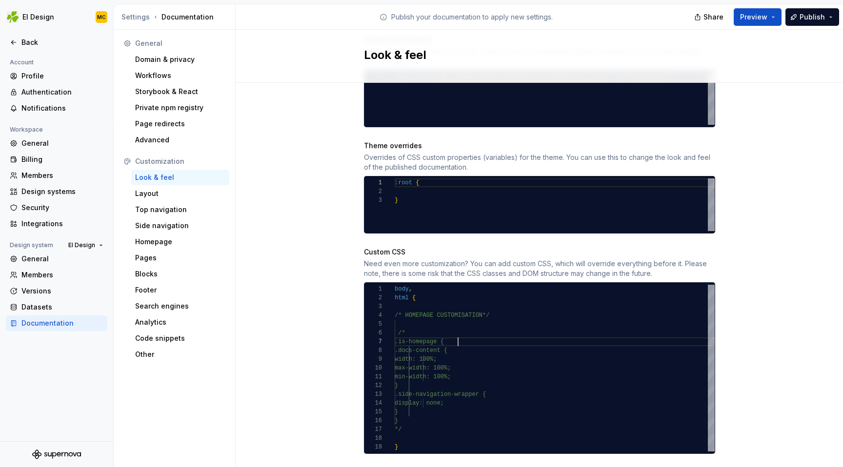
scroll to position [53, 63]
click at [475, 332] on div "body , html { /* HOMEPAGE CUSTOMISATION*/ /* .is-homepage { .docs-content { wid…" at bounding box center [555, 368] width 320 height 167
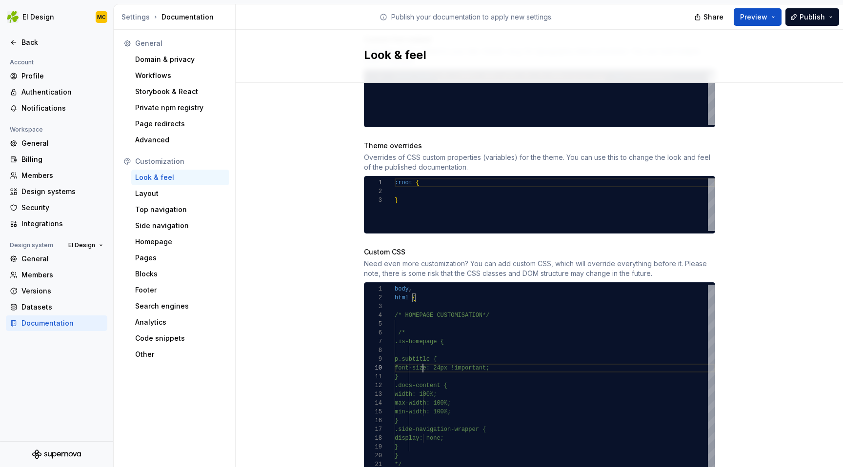
scroll to position [79, 42]
click at [459, 368] on div "body , html { /* HOMEPAGE CUSTOMISATION*/ /* .is-homepage { .docs-content { wid…" at bounding box center [555, 386] width 320 height 202
click at [414, 326] on div "body , html { /* HOMEPAGE CUSTOMISATION*/ /* .is-homepage { .docs-content { wid…" at bounding box center [555, 395] width 320 height 220
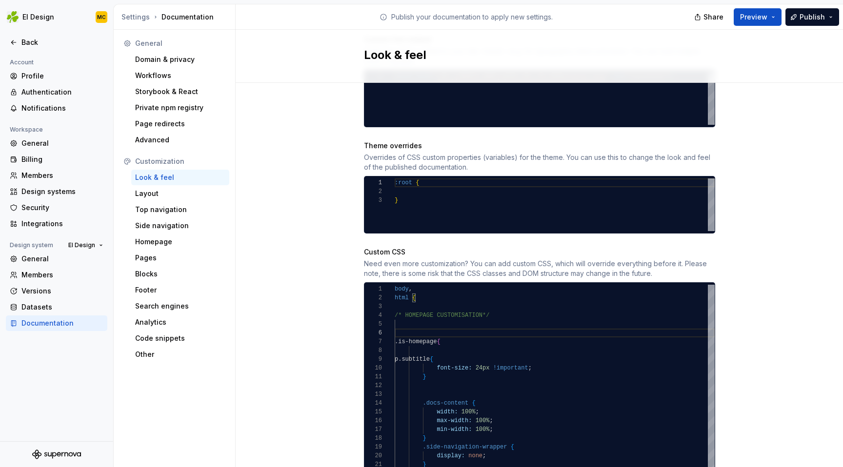
scroll to position [18, 0]
click at [427, 386] on div "body , html { /* HOMEPAGE CUSTOMISATION*/ .is-homepage { .docs-content { width:…" at bounding box center [555, 395] width 320 height 220
click at [436, 451] on div "body , html { /* HOMEPAGE CUSTOMISATION*/ .is-homepage { .docs-content { width:…" at bounding box center [555, 395] width 320 height 220
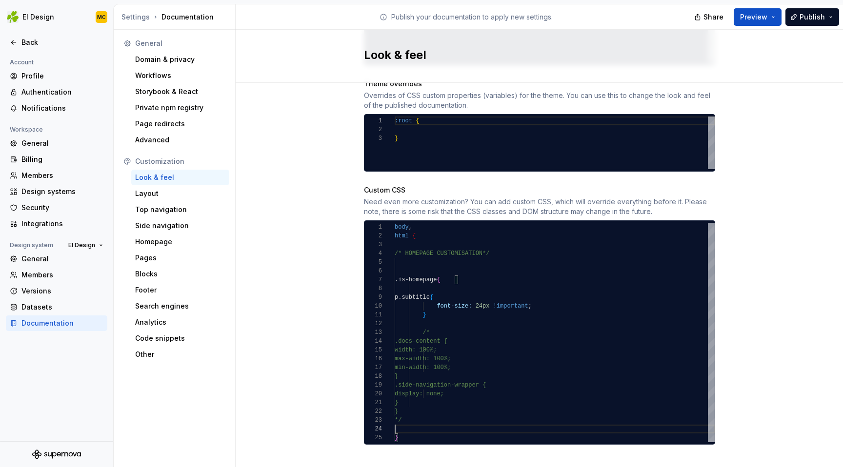
scroll to position [522, 0]
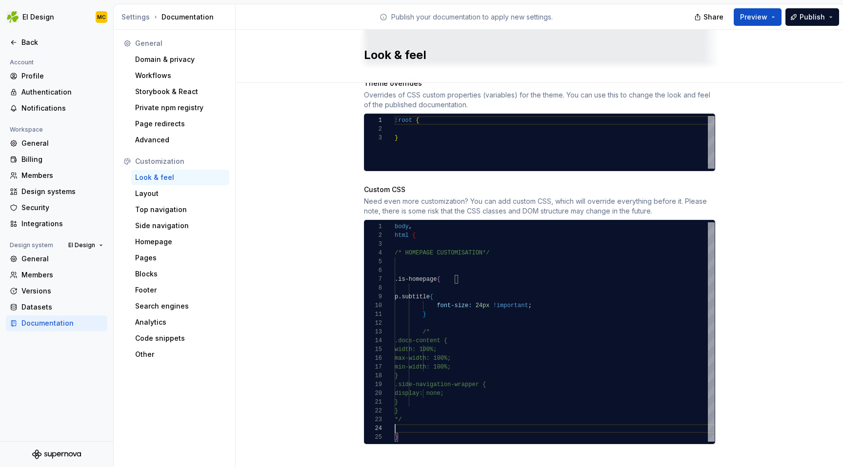
click at [499, 404] on div "body , html { /* HOMEPAGE CUSTOMISATION*/ .is-homepage { .docs-content { width:…" at bounding box center [555, 332] width 320 height 220
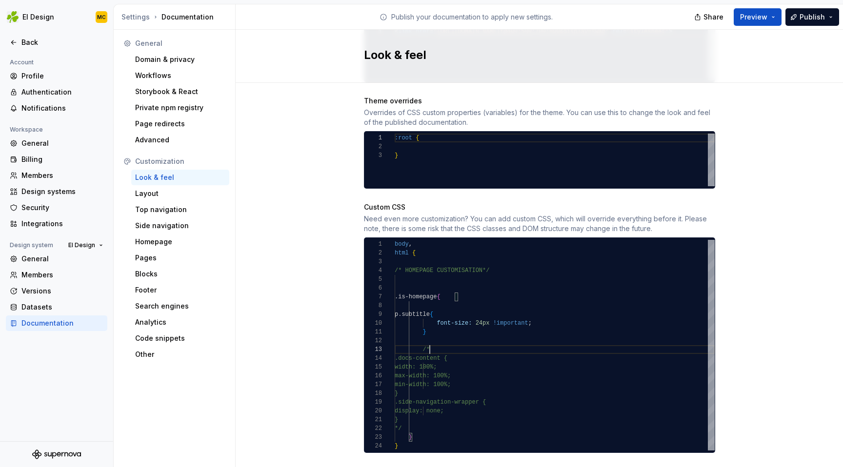
scroll to position [0, 0]
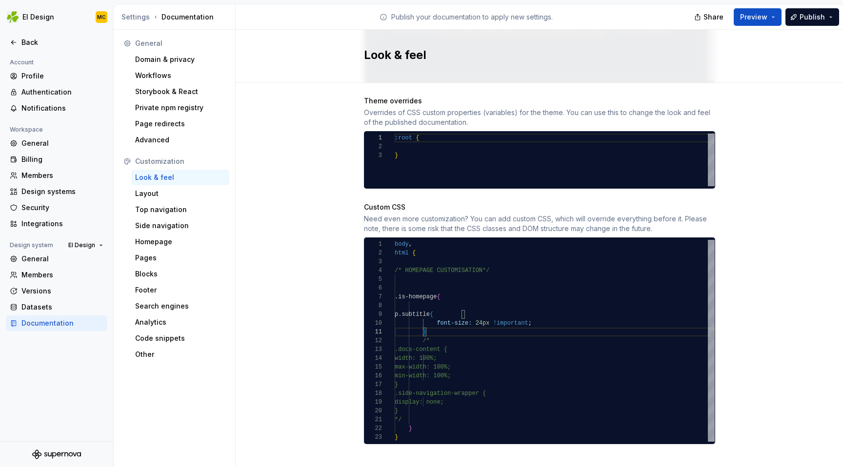
type textarea "**********"
click at [755, 155] on div "Site logo A company logo that will be displayed on all pages on your documentat…" at bounding box center [539, 29] width 607 height 903
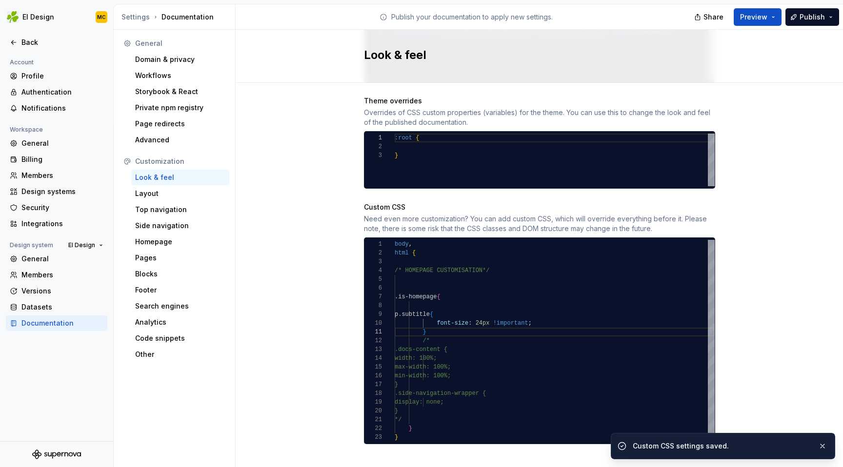
click at [758, 139] on div "Site logo A company logo that will be displayed on all pages on your documentat…" at bounding box center [539, 29] width 607 height 903
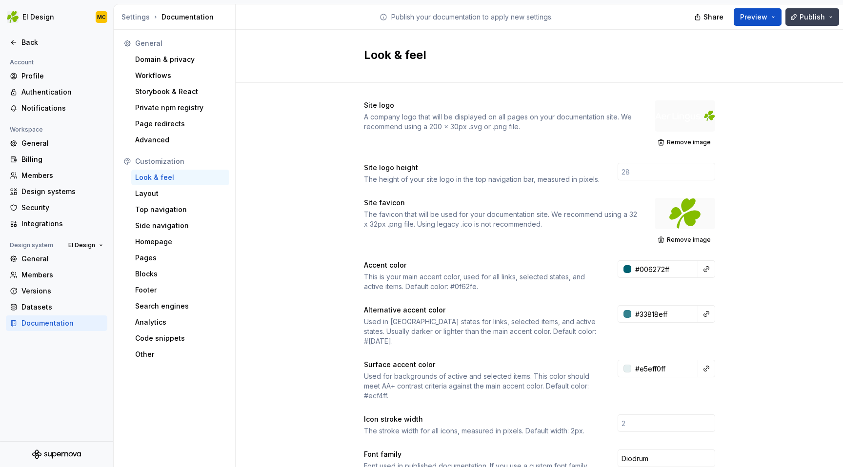
click at [831, 15] on button "Publish" at bounding box center [812, 17] width 54 height 18
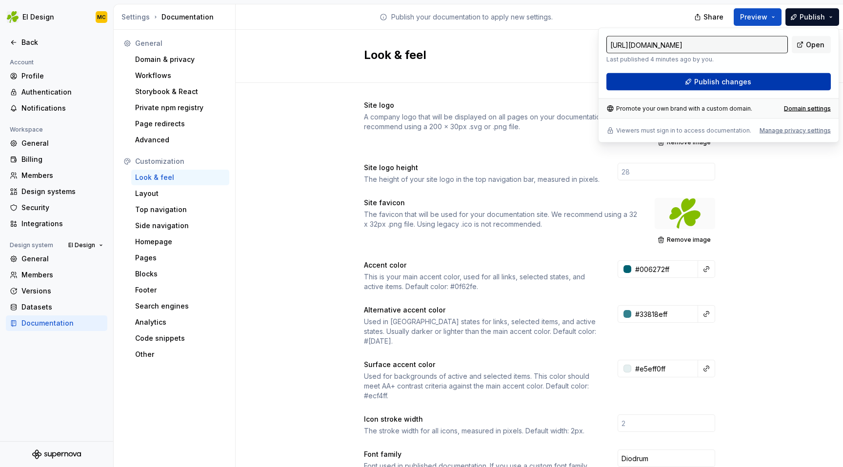
click at [766, 80] on button "Publish changes" at bounding box center [718, 82] width 224 height 18
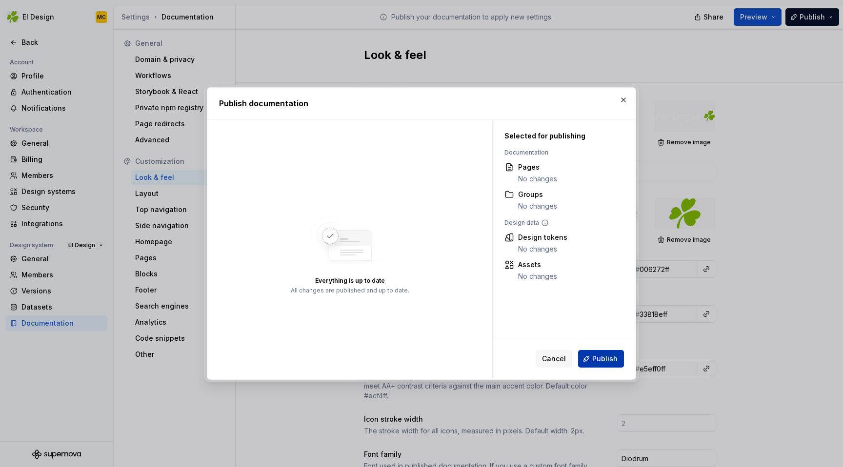
click at [607, 354] on button "Publish" at bounding box center [601, 359] width 46 height 18
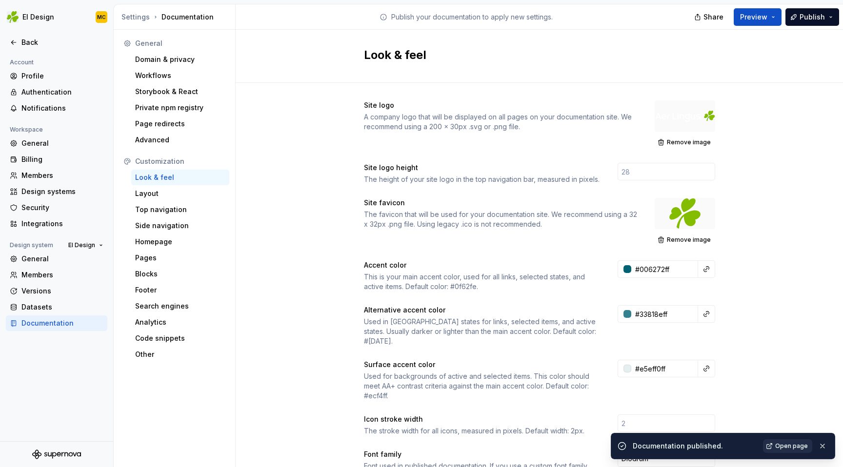
click at [782, 447] on span "Open page" at bounding box center [791, 446] width 33 height 8
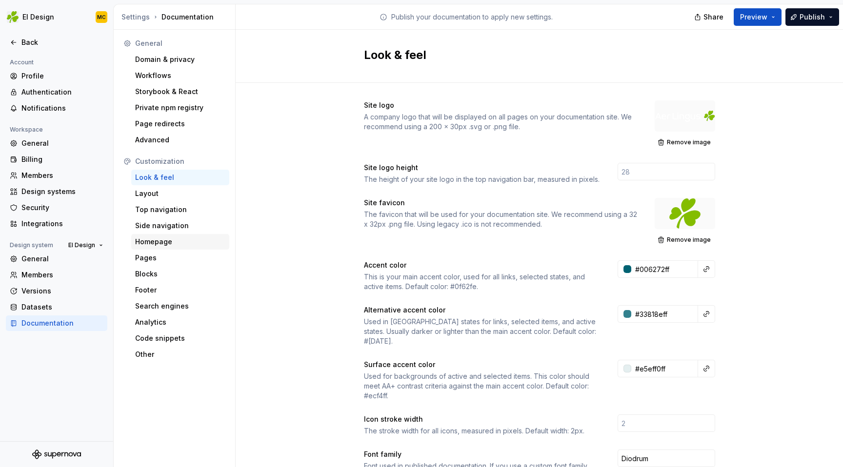
click at [165, 240] on div "Homepage" at bounding box center [180, 242] width 90 height 10
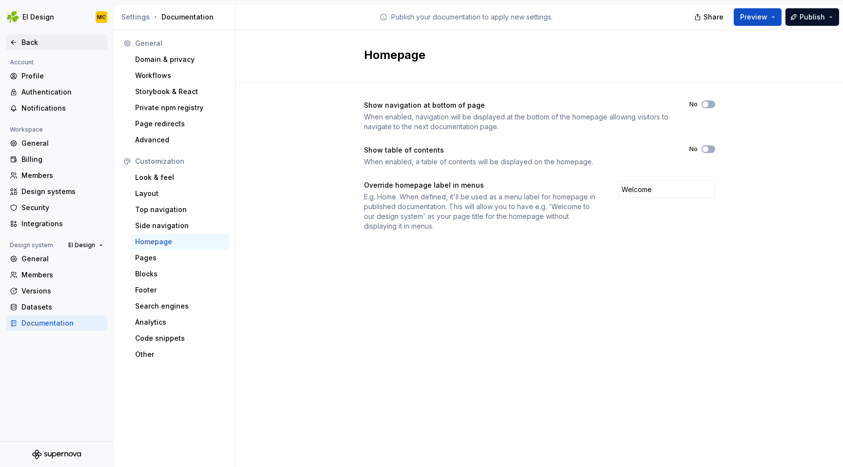
click at [60, 48] on div "Back" at bounding box center [56, 43] width 101 height 16
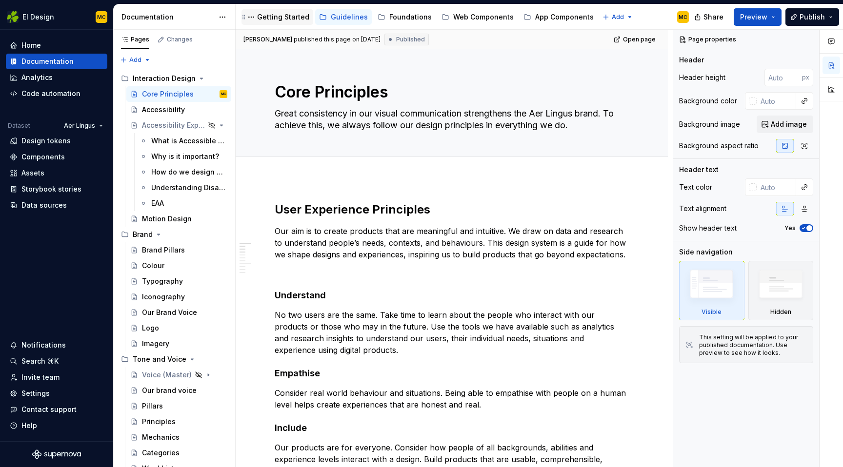
click at [281, 19] on div "Getting Started" at bounding box center [283, 17] width 52 height 10
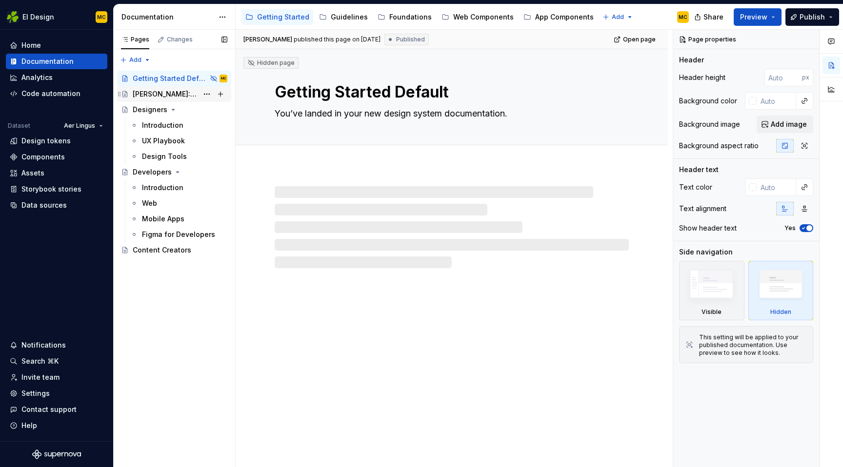
click at [174, 93] on div "[PERSON_NAME]: Global Experience Language" at bounding box center [165, 94] width 65 height 10
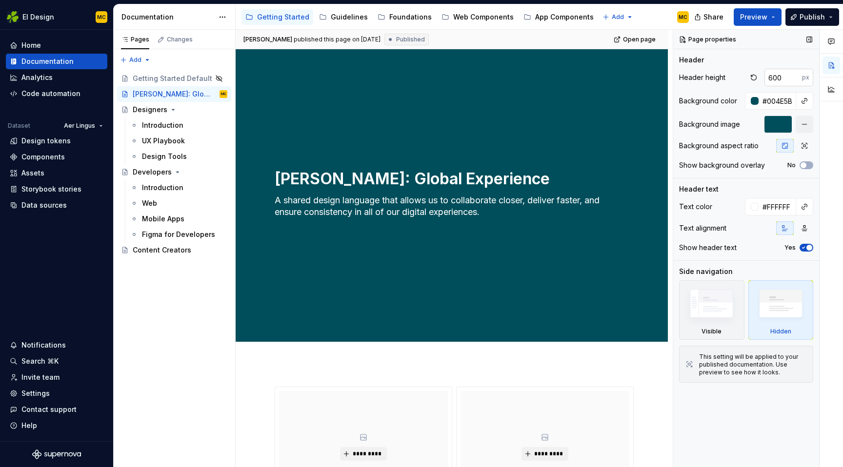
type textarea "*"
click at [782, 79] on input "600" at bounding box center [783, 78] width 38 height 18
type input "496"
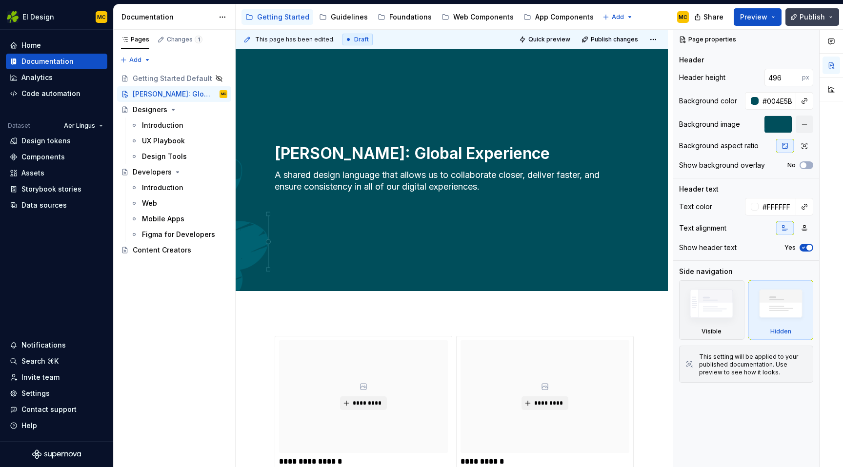
click at [829, 12] on button "Publish" at bounding box center [812, 17] width 54 height 18
click at [514, 193] on textarea "A shared design language that allows us to collaborate closer, deliver faster, …" at bounding box center [450, 186] width 354 height 39
type textarea "*"
click at [789, 79] on input "496" at bounding box center [783, 78] width 38 height 18
type input "524"
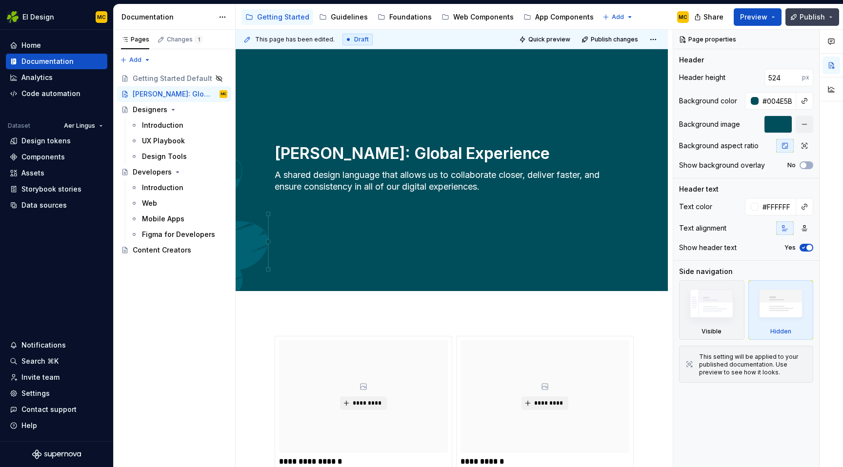
click at [828, 14] on button "Publish" at bounding box center [812, 17] width 54 height 18
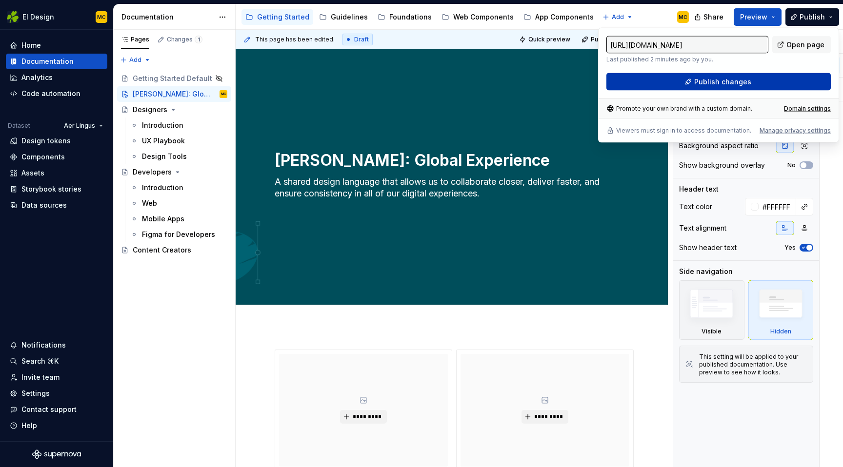
click at [750, 77] on button "Publish changes" at bounding box center [718, 82] width 224 height 18
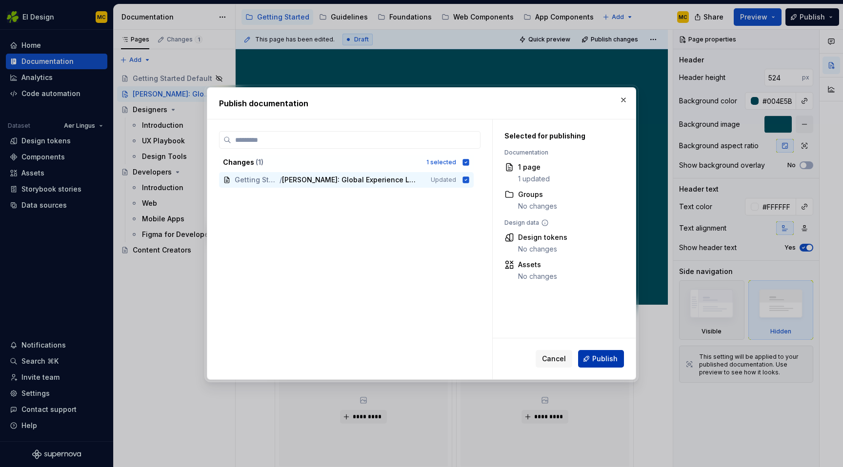
click at [617, 353] on button "Publish" at bounding box center [601, 359] width 46 height 18
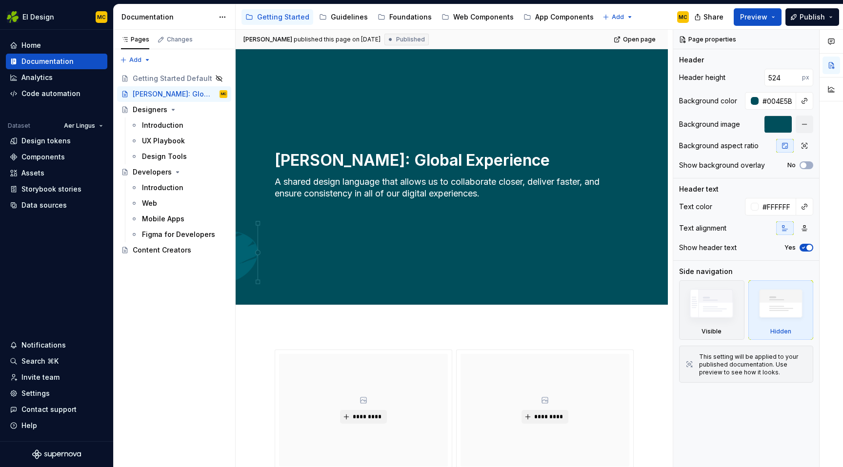
type textarea "*"
